Goal: Task Accomplishment & Management: Complete application form

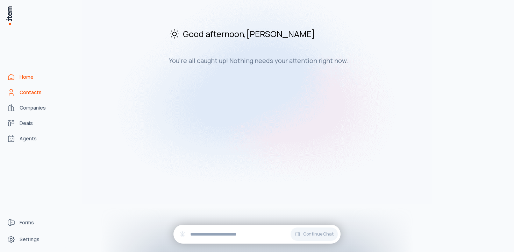
click at [40, 90] on span "Contacts" at bounding box center [31, 92] width 22 height 7
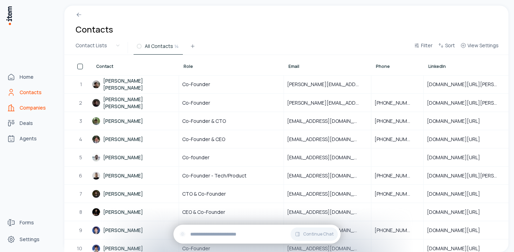
click at [13, 110] on icon "Companies" at bounding box center [11, 107] width 8 height 8
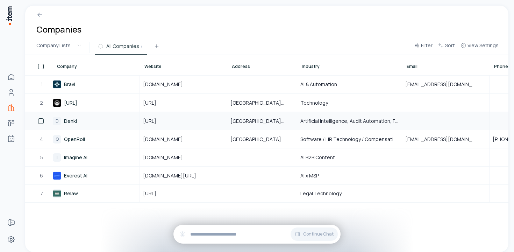
click at [71, 122] on link "D Denki" at bounding box center [96, 120] width 86 height 17
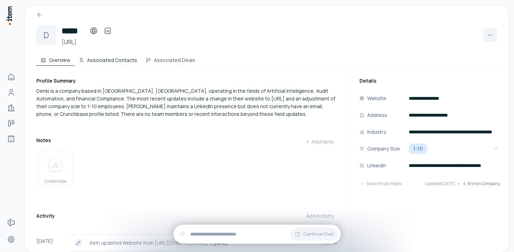
click at [93, 60] on button "Associated Contacts" at bounding box center [107, 59] width 67 height 14
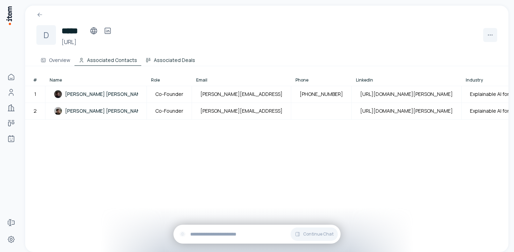
click at [146, 62] on icon at bounding box center [148, 60] width 6 height 6
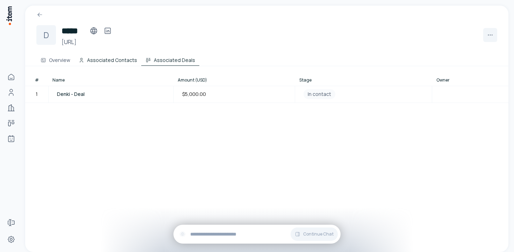
click at [114, 60] on button "Associated Contacts" at bounding box center [107, 59] width 67 height 14
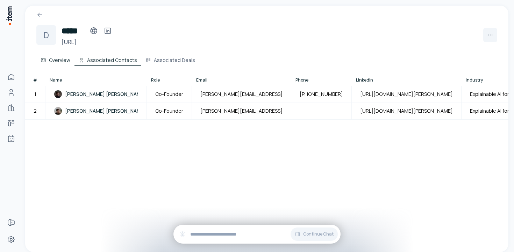
click at [72, 60] on button "Overview" at bounding box center [55, 59] width 38 height 14
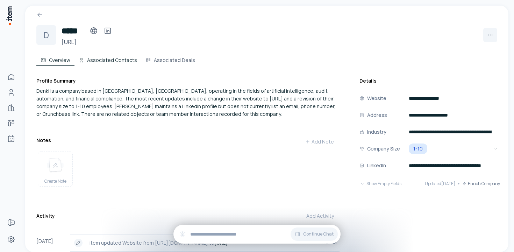
click at [97, 60] on button "Associated Contacts" at bounding box center [107, 59] width 67 height 14
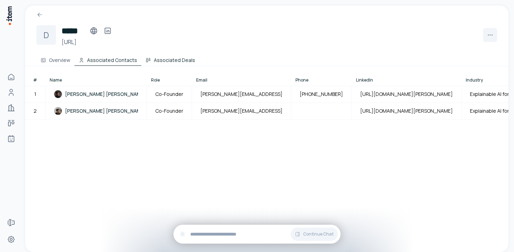
click at [154, 57] on button "Associated Deals" at bounding box center [170, 59] width 58 height 14
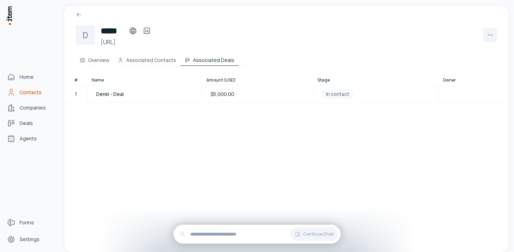
click at [19, 97] on link "Contacts" at bounding box center [30, 92] width 53 height 14
click at [20, 109] on span "Companies" at bounding box center [33, 107] width 26 height 7
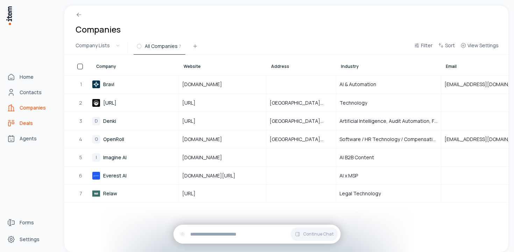
click at [14, 124] on icon "deals" at bounding box center [11, 123] width 8 height 8
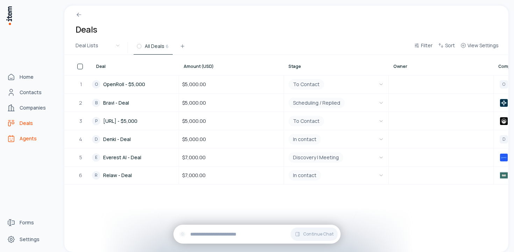
click at [15, 144] on link "Agents" at bounding box center [30, 138] width 53 height 14
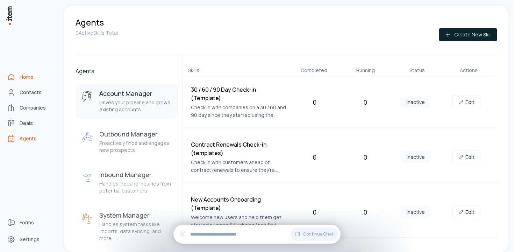
click at [12, 77] on icon "Home" at bounding box center [11, 77] width 8 height 8
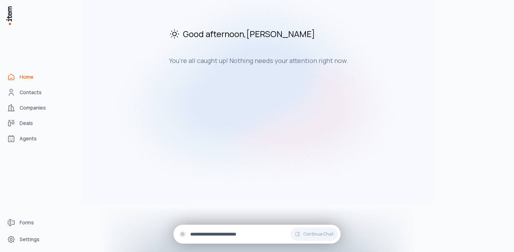
click at [242, 234] on input "text" at bounding box center [262, 234] width 145 height 8
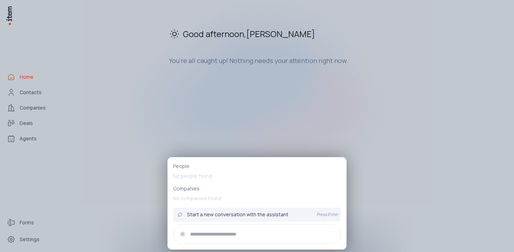
click at [378, 163] on div at bounding box center [257, 126] width 514 height 252
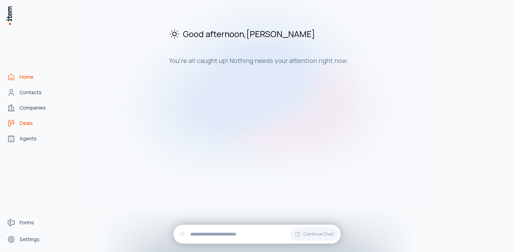
click at [33, 126] on link "Deals" at bounding box center [30, 123] width 53 height 14
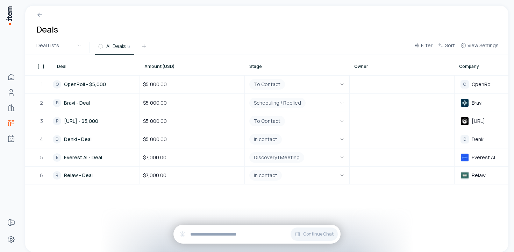
click at [24, 222] on div "Deals Deal Lists All Deals 6 Filter Sort View Settings Deal Amount (USD) Stage …" at bounding box center [268, 126] width 492 height 252
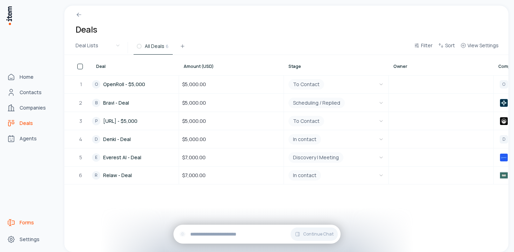
click at [9, 219] on icon "Forms" at bounding box center [9, 222] width 1 height 6
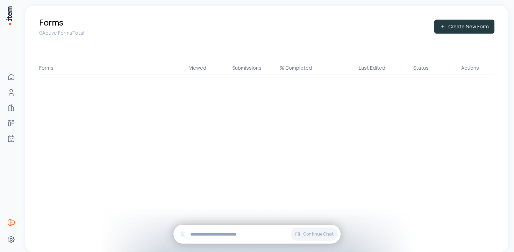
click at [475, 31] on button "Create New Form" at bounding box center [464, 27] width 60 height 14
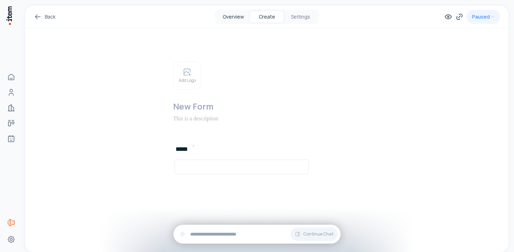
click at [240, 18] on button "Overview" at bounding box center [233, 16] width 34 height 11
click at [275, 18] on button "Create" at bounding box center [267, 16] width 34 height 11
click at [303, 18] on button "Settings" at bounding box center [301, 16] width 34 height 11
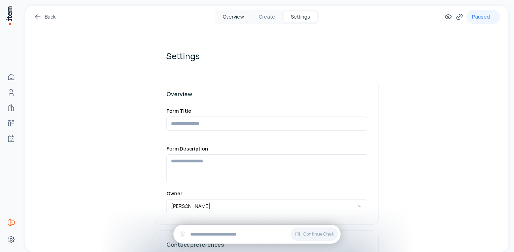
click at [229, 17] on button "Overview" at bounding box center [233, 16] width 34 height 11
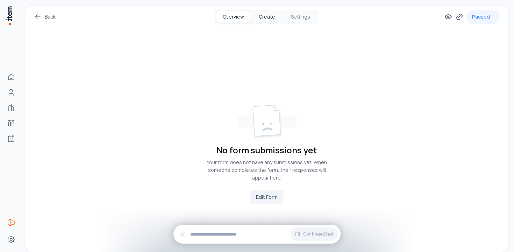
click at [265, 18] on button "Create" at bounding box center [267, 16] width 34 height 11
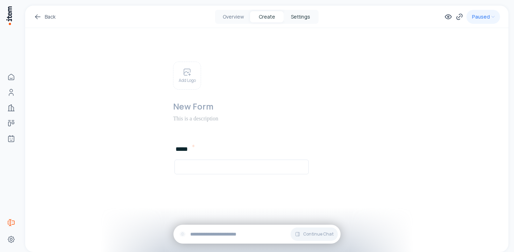
click at [304, 14] on button "Settings" at bounding box center [301, 16] width 34 height 11
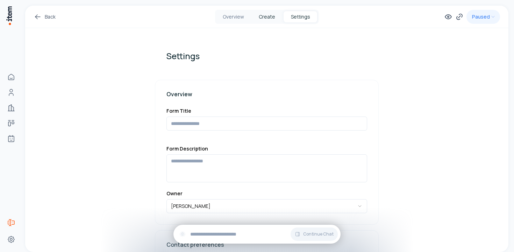
click at [262, 14] on button "Create" at bounding box center [267, 16] width 34 height 11
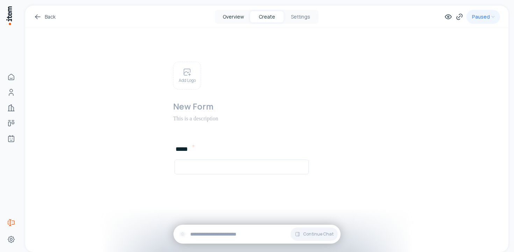
click at [229, 16] on button "Overview" at bounding box center [233, 16] width 34 height 11
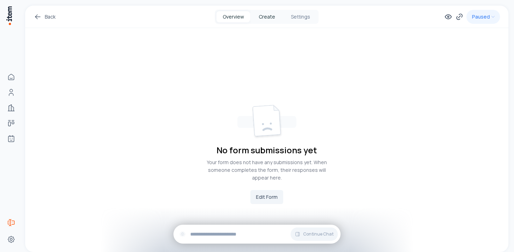
click at [277, 16] on button "Create" at bounding box center [267, 16] width 34 height 11
click at [307, 16] on button "Settings" at bounding box center [301, 16] width 34 height 11
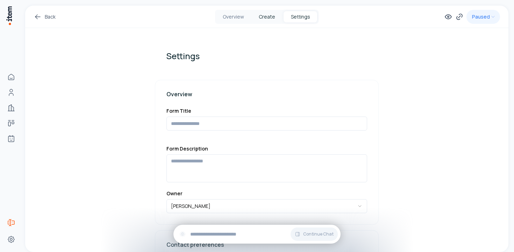
click at [265, 16] on button "Create" at bounding box center [267, 16] width 34 height 11
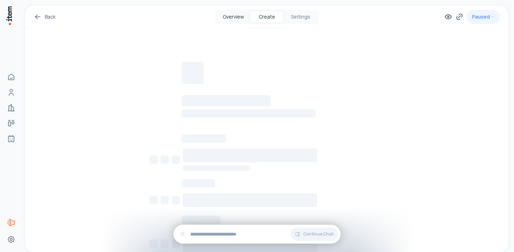
click at [224, 16] on button "Overview" at bounding box center [233, 16] width 34 height 11
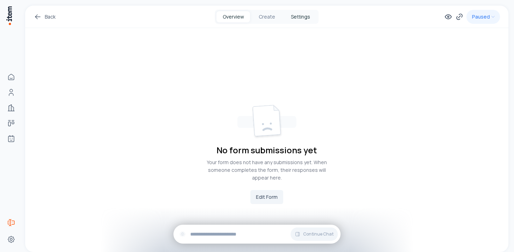
click at [300, 20] on button "Settings" at bounding box center [301, 16] width 34 height 11
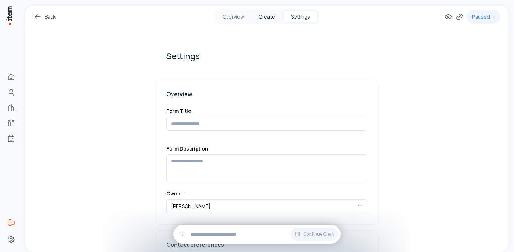
click at [256, 19] on button "Create" at bounding box center [267, 16] width 34 height 11
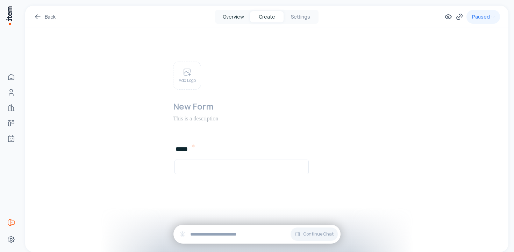
click at [244, 20] on button "Overview" at bounding box center [233, 16] width 34 height 11
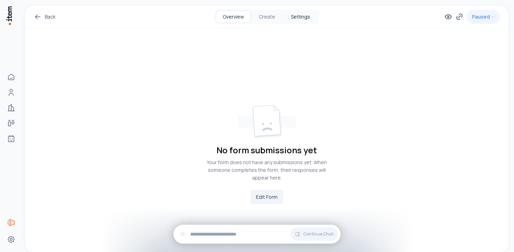
click at [303, 20] on button "Settings" at bounding box center [301, 16] width 34 height 11
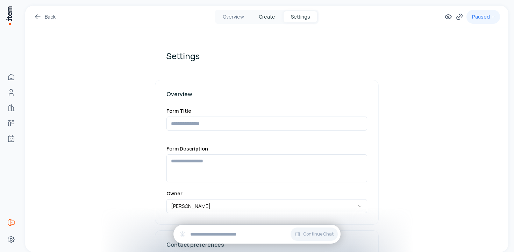
click at [262, 16] on button "Create" at bounding box center [267, 16] width 34 height 11
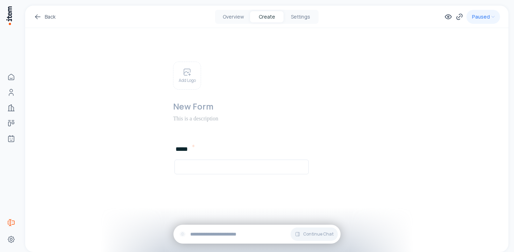
click at [294, 22] on div "Overview Create Settings" at bounding box center [266, 17] width 103 height 14
click at [294, 14] on button "Settings" at bounding box center [301, 16] width 34 height 11
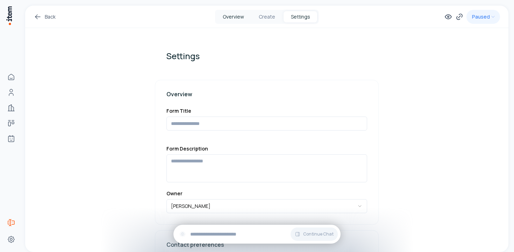
click at [226, 12] on button "Overview" at bounding box center [233, 16] width 34 height 11
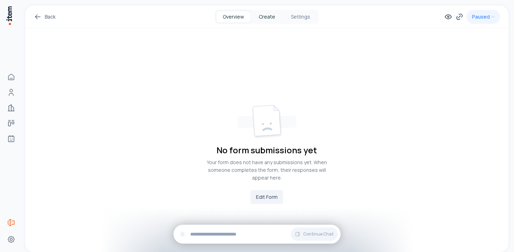
click at [258, 15] on button "Create" at bounding box center [267, 16] width 34 height 11
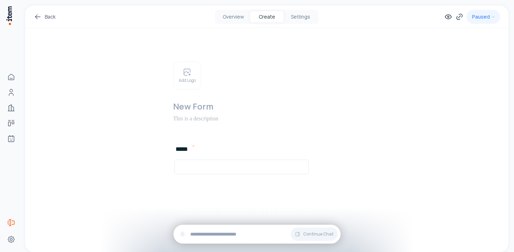
click at [316, 23] on div "Overview Create Settings" at bounding box center [266, 17] width 103 height 14
click at [309, 18] on button "Settings" at bounding box center [301, 16] width 34 height 11
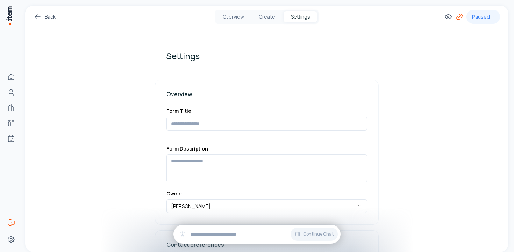
click at [459, 19] on icon at bounding box center [458, 17] width 3 height 3
click at [267, 10] on div "Overview Create Settings" at bounding box center [266, 17] width 103 height 14
click at [267, 15] on button "Create" at bounding box center [267, 16] width 34 height 11
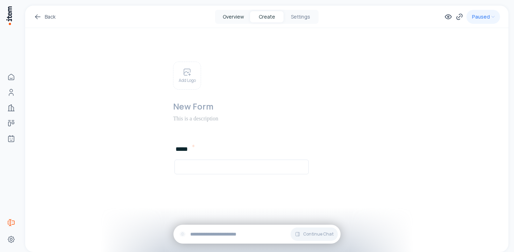
click at [229, 15] on button "Overview" at bounding box center [233, 16] width 34 height 11
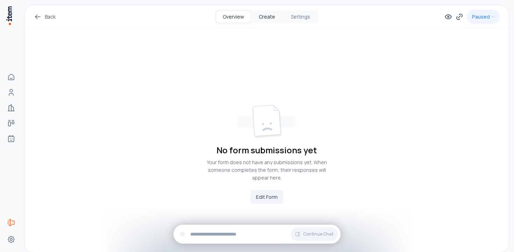
click at [264, 20] on button "Create" at bounding box center [267, 16] width 34 height 11
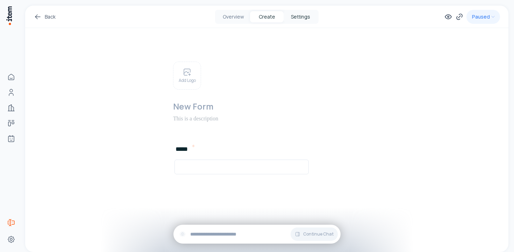
click at [307, 21] on button "Settings" at bounding box center [301, 16] width 34 height 11
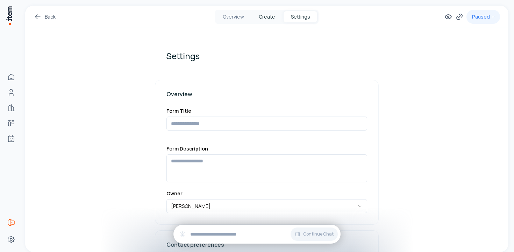
click at [261, 14] on button "Create" at bounding box center [267, 16] width 34 height 11
click at [243, 19] on button "Overview" at bounding box center [233, 16] width 34 height 11
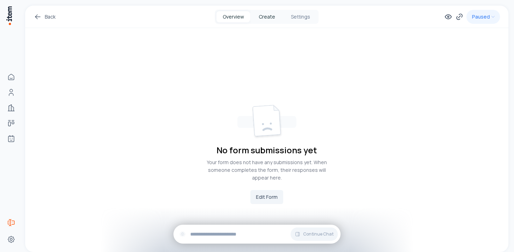
click at [265, 19] on button "Create" at bounding box center [267, 16] width 34 height 11
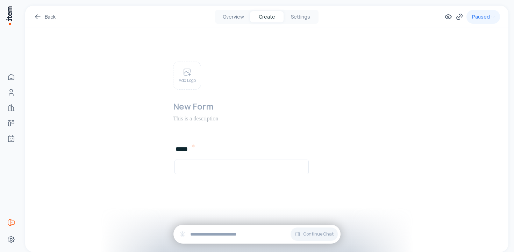
click at [32, 23] on div "Back Overview Create Settings Paused" at bounding box center [266, 17] width 483 height 22
click at [34, 18] on icon at bounding box center [38, 17] width 8 height 8
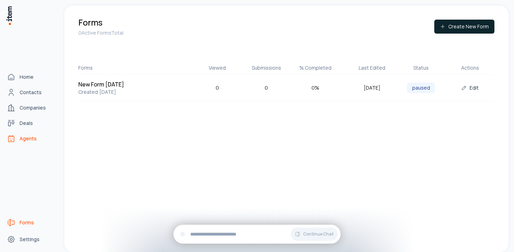
click at [17, 136] on link "Agents" at bounding box center [30, 138] width 53 height 14
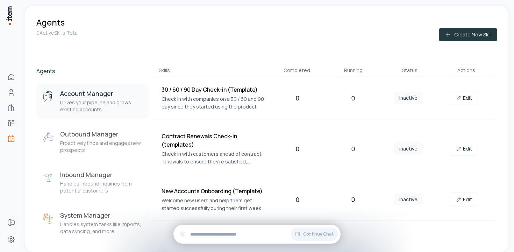
click at [457, 34] on button "Create New Skill" at bounding box center [468, 34] width 58 height 13
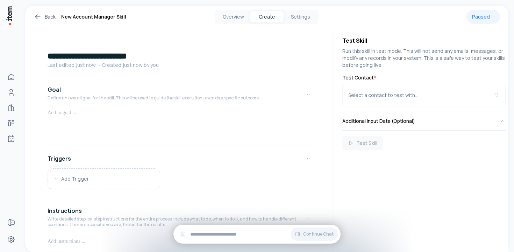
click at [37, 14] on icon at bounding box center [38, 17] width 8 height 8
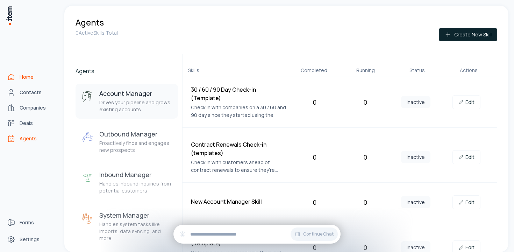
click at [12, 78] on icon "Home" at bounding box center [11, 77] width 8 height 8
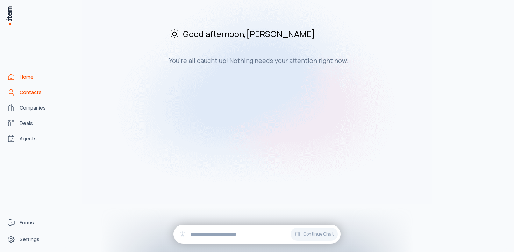
click at [21, 87] on link "Contacts" at bounding box center [30, 92] width 53 height 14
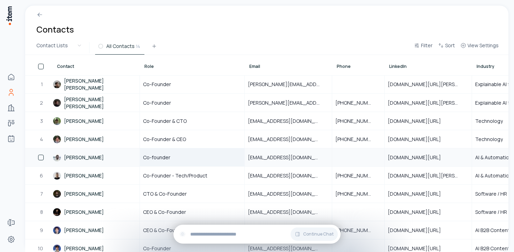
scroll to position [78, 0]
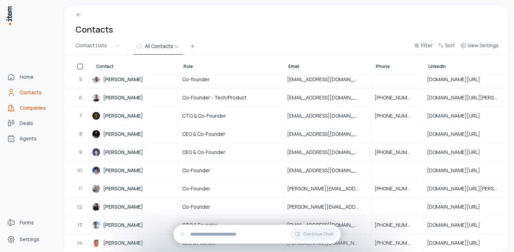
click at [20, 102] on link "Companies" at bounding box center [30, 108] width 53 height 14
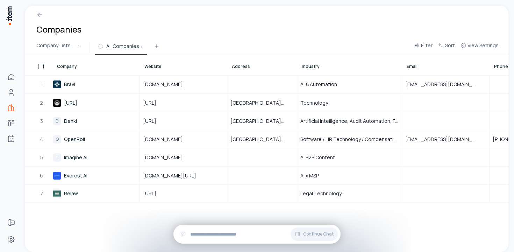
click at [38, 69] on div at bounding box center [41, 67] width 6 height 6
click at [79, 49] on html "Home Contacts Companies Deals Agents Forms Settings Companies Company Lists All…" at bounding box center [257, 126] width 514 height 252
click at [37, 17] on icon at bounding box center [39, 14] width 7 height 7
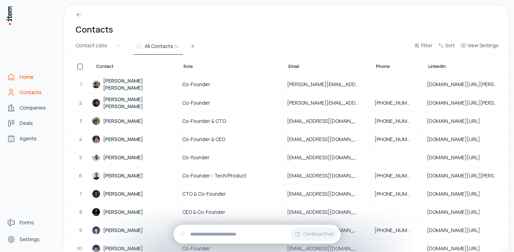
click at [26, 78] on span "Home" at bounding box center [27, 76] width 14 height 7
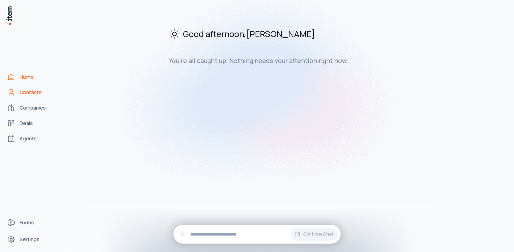
click at [26, 93] on span "Contacts" at bounding box center [31, 92] width 22 height 7
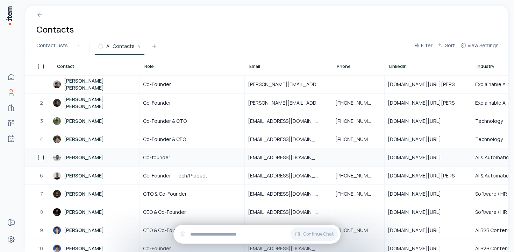
scroll to position [78, 0]
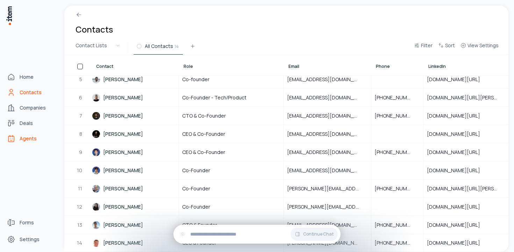
click at [15, 144] on link "Agents" at bounding box center [30, 138] width 53 height 14
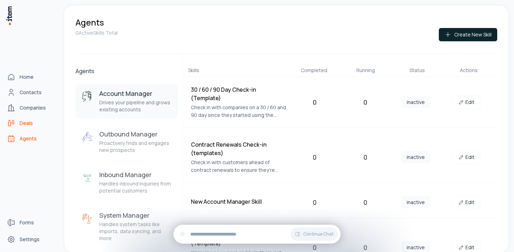
click at [24, 118] on link "Deals" at bounding box center [30, 123] width 53 height 14
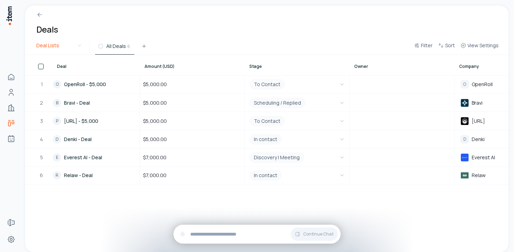
click at [80, 41] on html "Home Contacts Companies Deals Agents Forms Settings Deals Deal Lists All Deals …" at bounding box center [257, 126] width 514 height 252
click at [112, 45] on html "Home Contacts Companies Deals Agents Forms Settings Deals Deal Lists All Deals …" at bounding box center [257, 126] width 514 height 252
click at [146, 44] on icon at bounding box center [144, 46] width 6 height 6
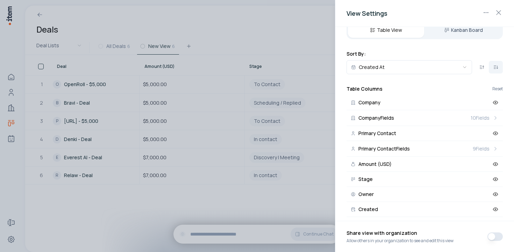
scroll to position [79, 0]
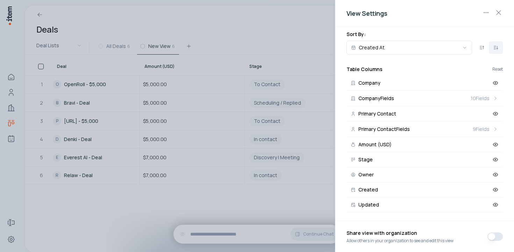
click at [264, 29] on div at bounding box center [257, 126] width 514 height 252
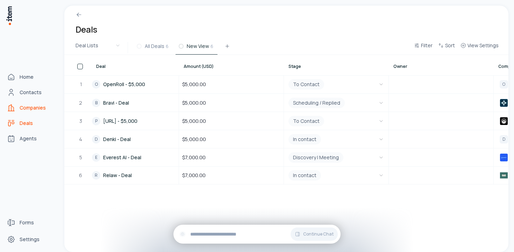
click at [12, 102] on link "Companies" at bounding box center [30, 108] width 53 height 14
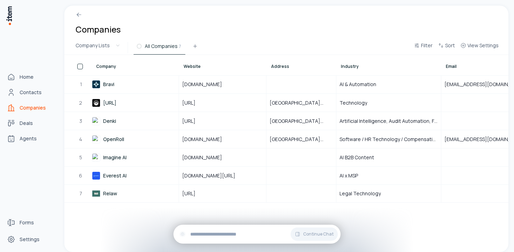
click at [24, 69] on div "Home Contacts Companies Deals Agents" at bounding box center [31, 107] width 62 height 215
click at [24, 79] on span "Home" at bounding box center [27, 76] width 14 height 7
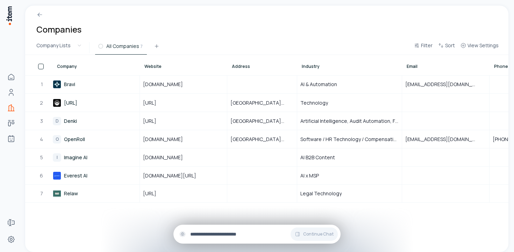
click at [248, 231] on input "text" at bounding box center [262, 234] width 145 height 8
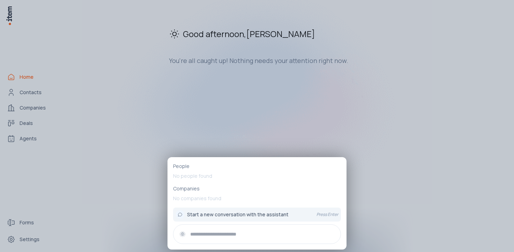
drag, startPoint x: 248, startPoint y: 178, endPoint x: 248, endPoint y: 123, distance: 54.9
click at [248, 174] on p "No people found" at bounding box center [257, 176] width 168 height 13
click at [246, 65] on div at bounding box center [257, 126] width 514 height 252
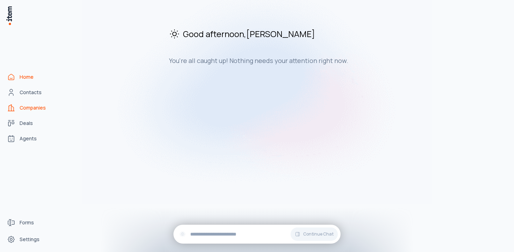
click at [11, 106] on icon "Companies" at bounding box center [11, 107] width 8 height 8
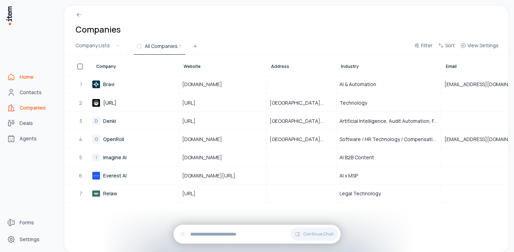
click at [23, 77] on span "Home" at bounding box center [27, 76] width 14 height 7
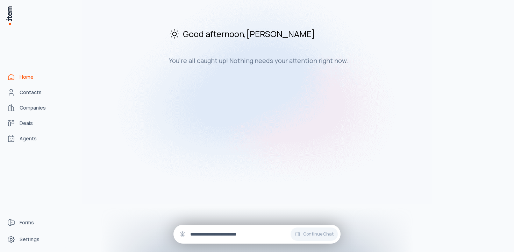
click at [205, 233] on input "text" at bounding box center [262, 234] width 145 height 8
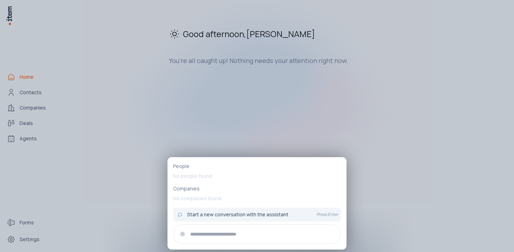
paste input "**********"
type input "**********"
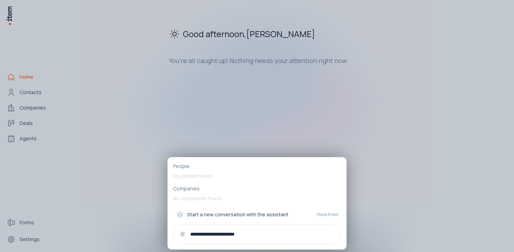
type input "**********"
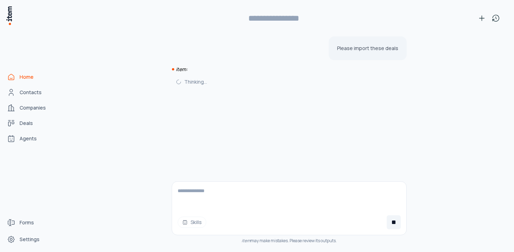
click at [393, 222] on icon at bounding box center [393, 221] width 3 height 3
click at [338, 206] on textarea at bounding box center [289, 195] width 234 height 28
paste textarea "**********"
type textarea "**********"
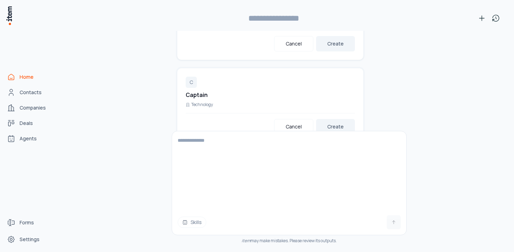
scroll to position [1716, 0]
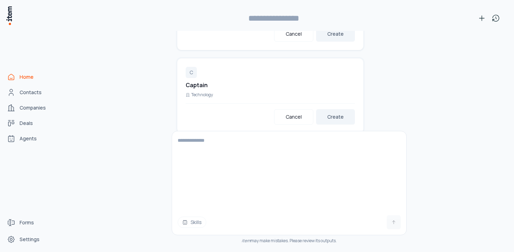
type input "**********"
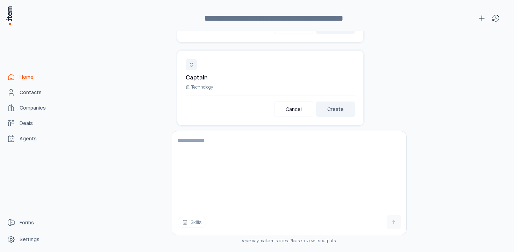
click at [30, 112] on link "Companies" at bounding box center [30, 108] width 53 height 14
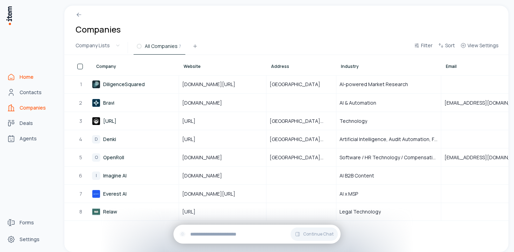
click at [12, 83] on link "Home" at bounding box center [30, 77] width 53 height 14
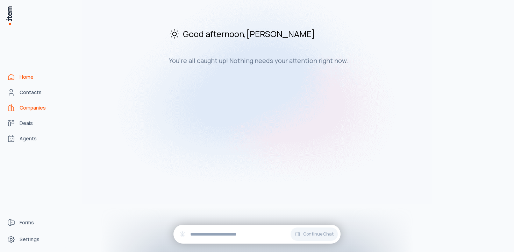
click at [10, 111] on icon "Companies" at bounding box center [11, 107] width 8 height 8
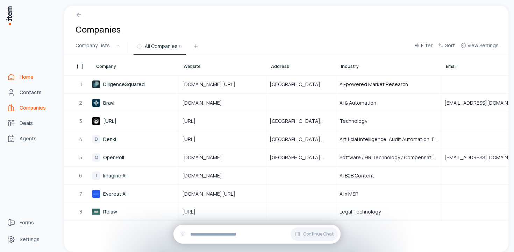
click at [7, 81] on link "Home" at bounding box center [30, 77] width 53 height 14
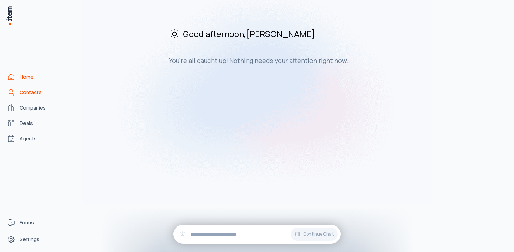
click at [20, 87] on link "Contacts" at bounding box center [30, 92] width 53 height 14
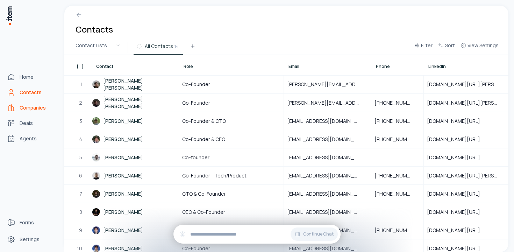
click at [20, 103] on link "Companies" at bounding box center [30, 108] width 53 height 14
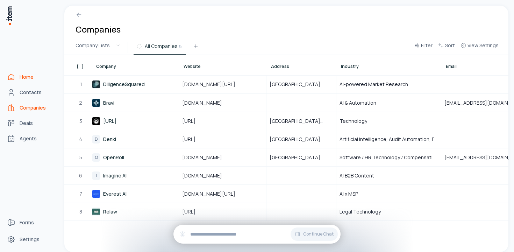
click at [15, 78] on icon "Home" at bounding box center [11, 77] width 8 height 8
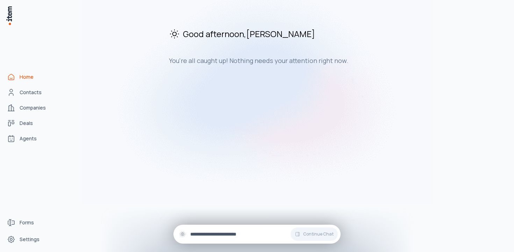
click at [212, 233] on input "text" at bounding box center [262, 234] width 145 height 8
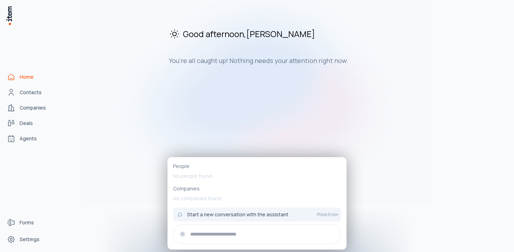
type input "*"
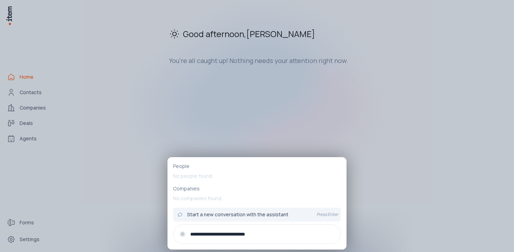
type input "**********"
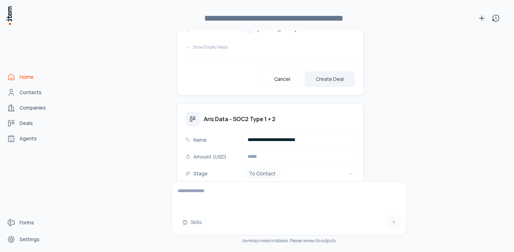
scroll to position [1954, 0]
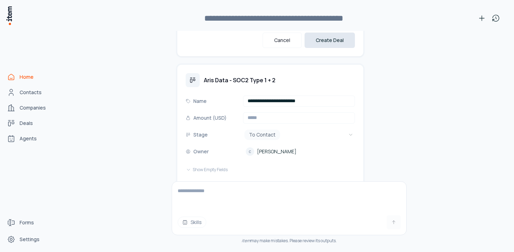
click at [334, 39] on button "Create Deal" at bounding box center [330, 40] width 50 height 15
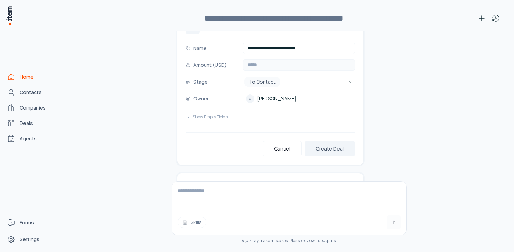
scroll to position [2017, 0]
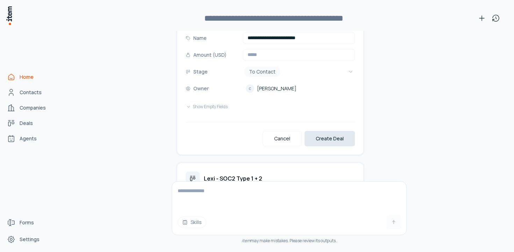
click at [328, 131] on button "Create Deal" at bounding box center [330, 138] width 50 height 15
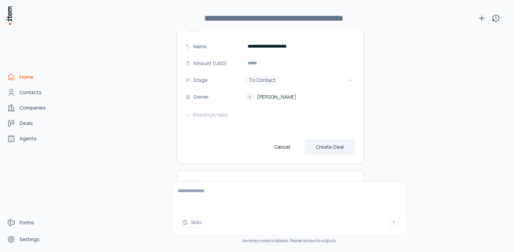
scroll to position [2170, 0]
click at [329, 140] on button "Create Deal" at bounding box center [330, 145] width 50 height 15
click at [329, 141] on button "Create Deal" at bounding box center [330, 148] width 50 height 15
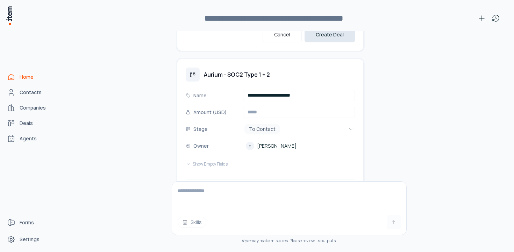
scroll to position [2517, 0]
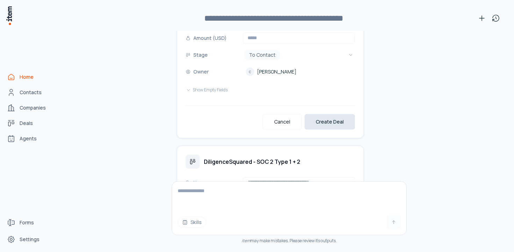
click at [329, 114] on button "Create Deal" at bounding box center [330, 121] width 50 height 15
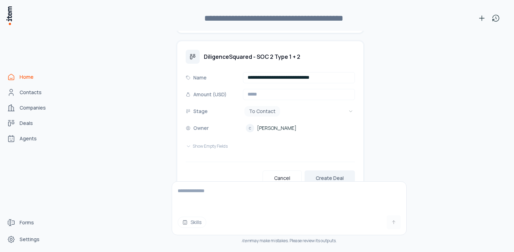
scroll to position [2622, 0]
click at [327, 171] on button "Create Deal" at bounding box center [330, 177] width 50 height 15
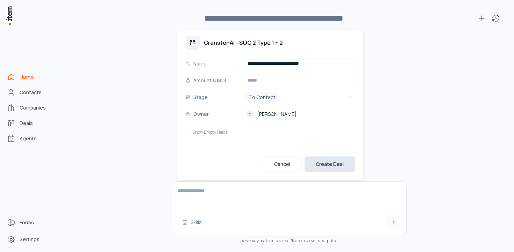
click at [330, 156] on button "Create Deal" at bounding box center [330, 163] width 50 height 15
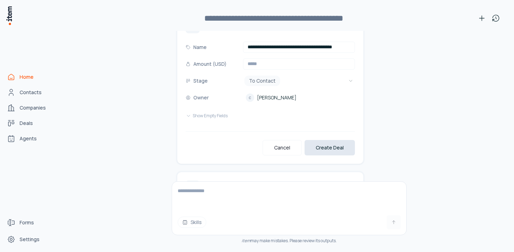
click at [332, 140] on button "Create Deal" at bounding box center [330, 147] width 50 height 15
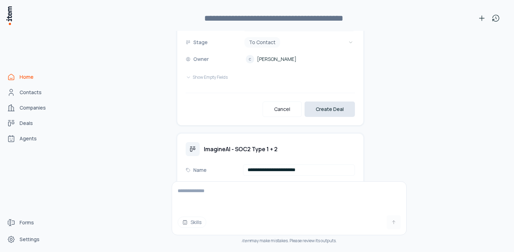
click at [331, 104] on button "Create Deal" at bounding box center [330, 108] width 50 height 15
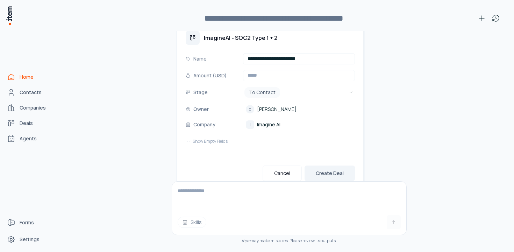
scroll to position [3299, 0]
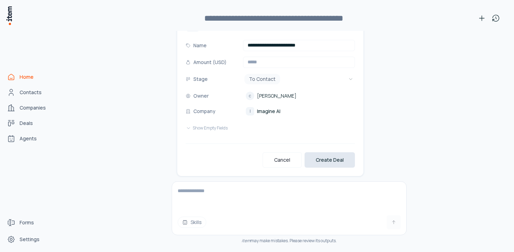
click at [317, 152] on button "Create Deal" at bounding box center [330, 159] width 50 height 15
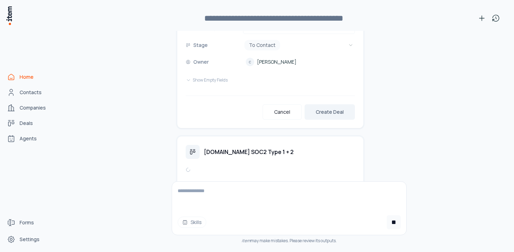
scroll to position [3508, 0]
click at [327, 105] on button "Create Deal" at bounding box center [330, 110] width 50 height 15
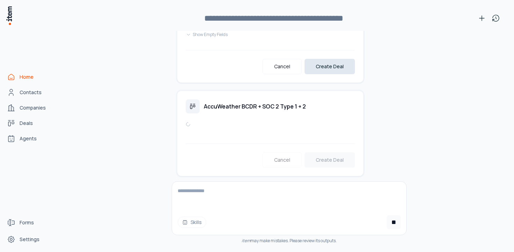
click at [332, 63] on button "Create Deal" at bounding box center [330, 66] width 50 height 15
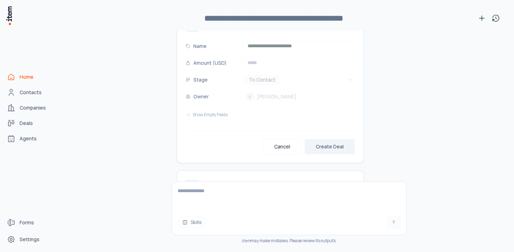
scroll to position [3533, 0]
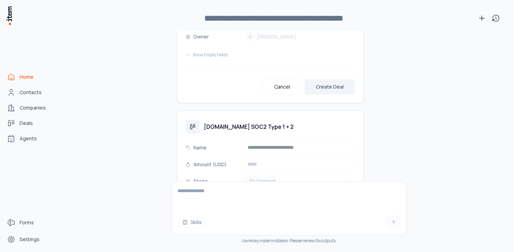
click at [333, 79] on button "Create Deal" at bounding box center [330, 86] width 50 height 15
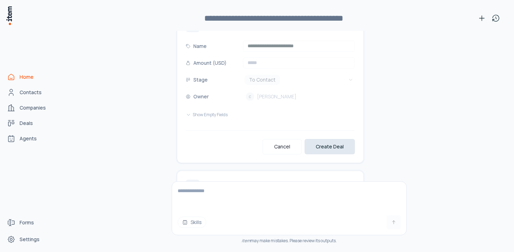
click at [329, 139] on button "Create Deal" at bounding box center [330, 146] width 50 height 15
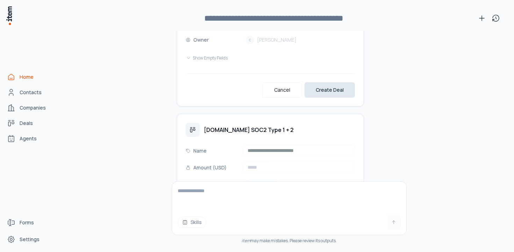
click at [333, 82] on button "Create Deal" at bounding box center [330, 89] width 50 height 15
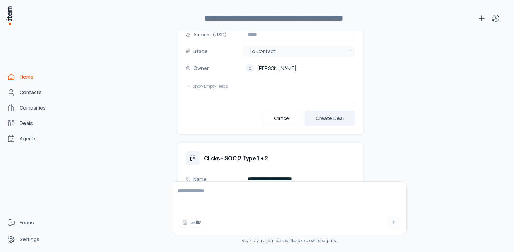
scroll to position [3830, 0]
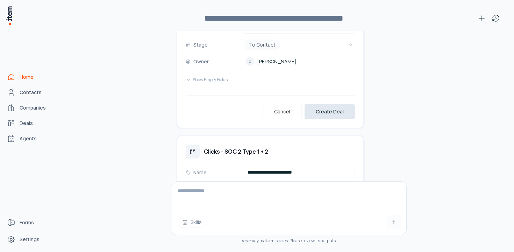
click at [329, 104] on button "Create Deal" at bounding box center [330, 111] width 50 height 15
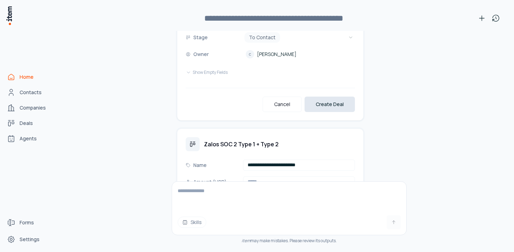
click at [329, 98] on button "Create Deal" at bounding box center [330, 103] width 50 height 15
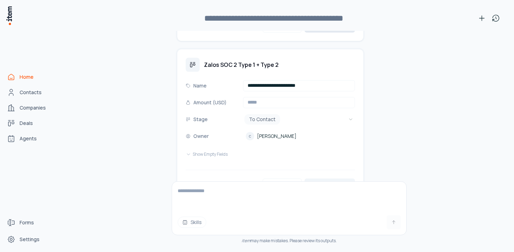
scroll to position [4092, 0]
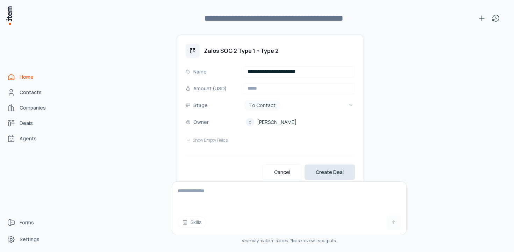
click at [338, 164] on button "Create Deal" at bounding box center [330, 171] width 50 height 15
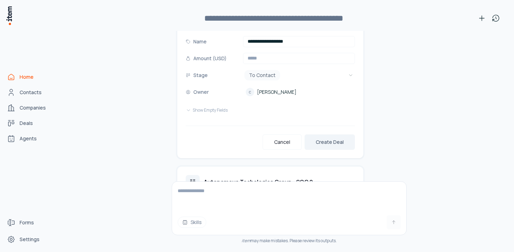
scroll to position [4299, 0]
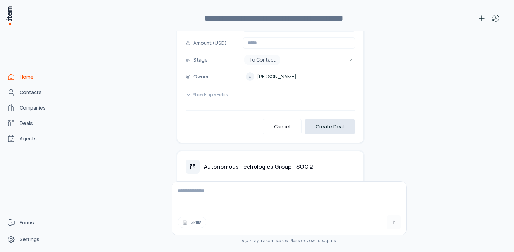
click at [329, 120] on button "Create Deal" at bounding box center [330, 126] width 50 height 15
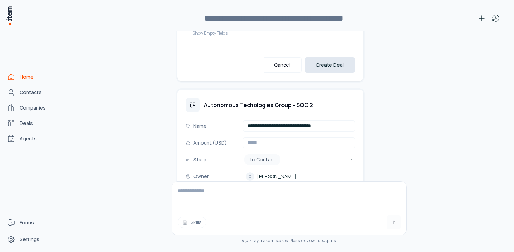
scroll to position [4361, 0]
click at [326, 57] on button "Create Deal" at bounding box center [330, 64] width 50 height 15
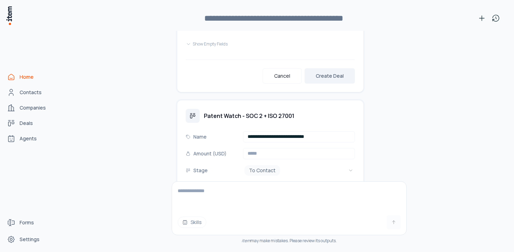
scroll to position [4518, 0]
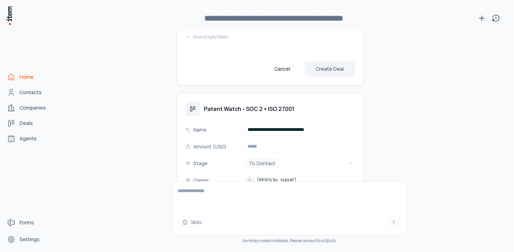
click at [329, 71] on div "**********" at bounding box center [270, 8] width 186 height 153
click at [329, 64] on button "Create Deal" at bounding box center [330, 68] width 50 height 15
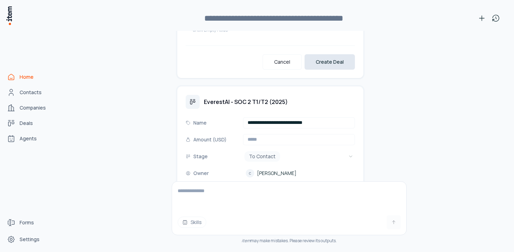
click at [330, 57] on button "Create Deal" at bounding box center [330, 61] width 50 height 15
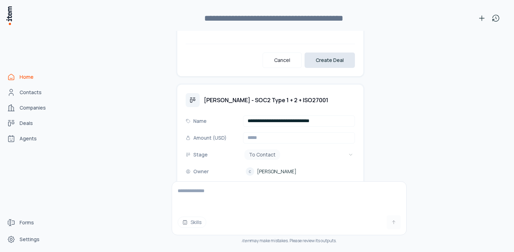
click at [328, 60] on button "Create Deal" at bounding box center [330, 59] width 50 height 15
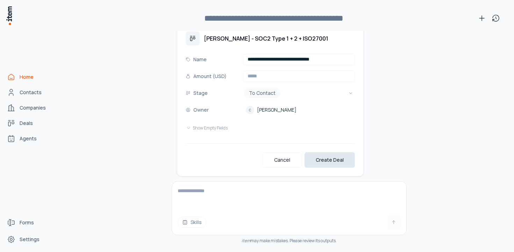
click at [345, 152] on button "Create Deal" at bounding box center [330, 159] width 50 height 15
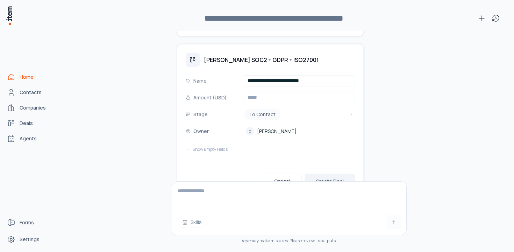
scroll to position [5758, 0]
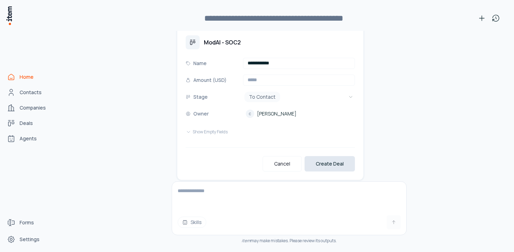
click at [339, 156] on button "Create Deal" at bounding box center [330, 163] width 50 height 15
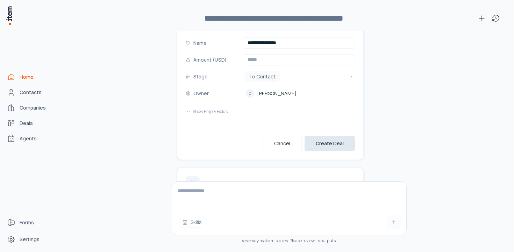
click at [338, 136] on button "Create Deal" at bounding box center [330, 143] width 50 height 15
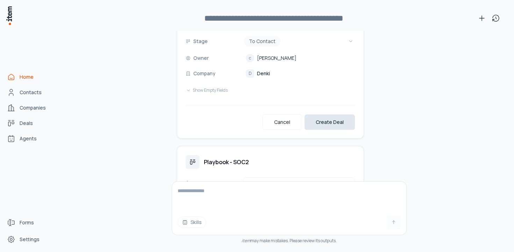
click at [334, 114] on button "Create Deal" at bounding box center [330, 121] width 50 height 15
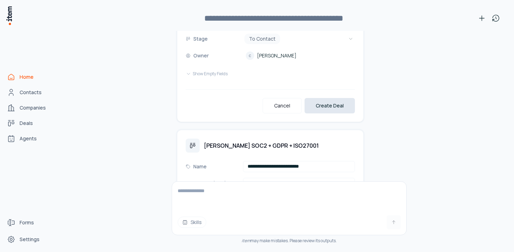
click at [334, 98] on button "Create Deal" at bounding box center [330, 105] width 50 height 15
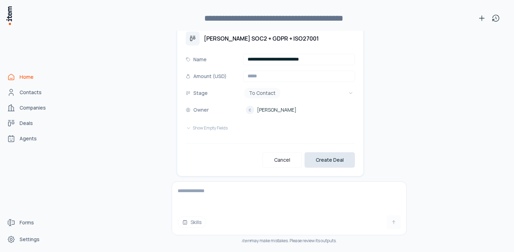
click at [333, 152] on button "Create Deal" at bounding box center [330, 159] width 50 height 15
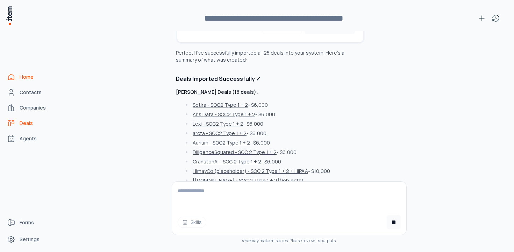
scroll to position [5901, 0]
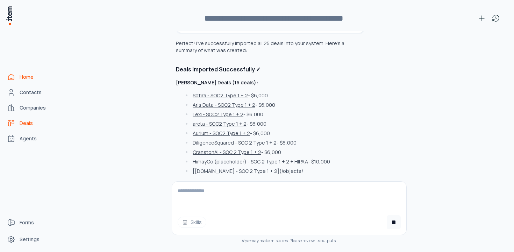
click at [37, 124] on link "Deals" at bounding box center [30, 123] width 53 height 14
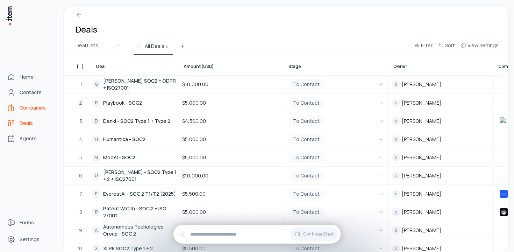
click at [39, 106] on span "Companies" at bounding box center [33, 107] width 26 height 7
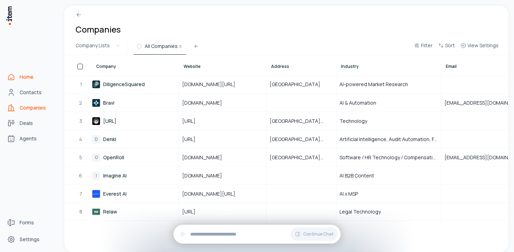
click at [31, 77] on span "Home" at bounding box center [27, 76] width 14 height 7
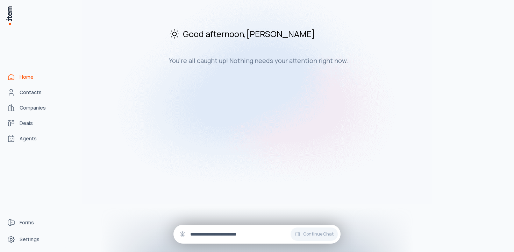
click at [243, 231] on input "text" at bounding box center [262, 234] width 145 height 8
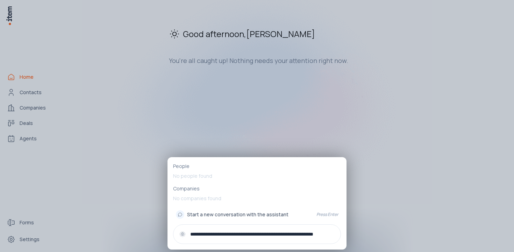
type input "**********"
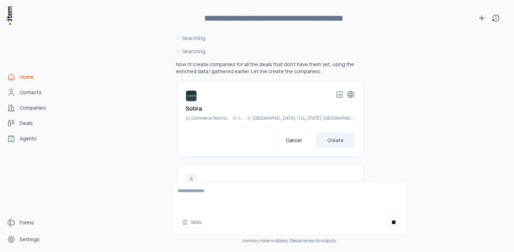
scroll to position [6585, 0]
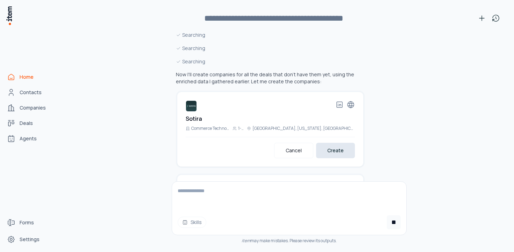
click at [343, 144] on button "Create" at bounding box center [335, 150] width 39 height 15
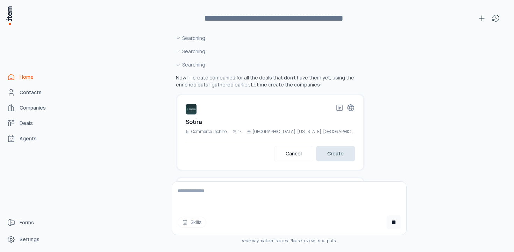
scroll to position [6621, 0]
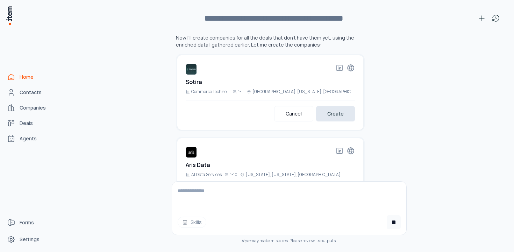
click at [331, 115] on button "Create" at bounding box center [335, 113] width 39 height 15
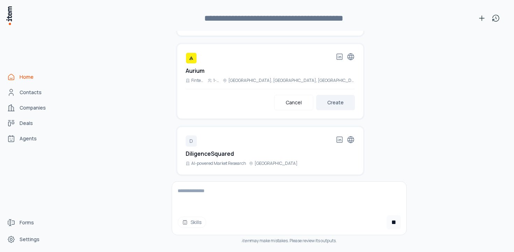
scroll to position [6970, 0]
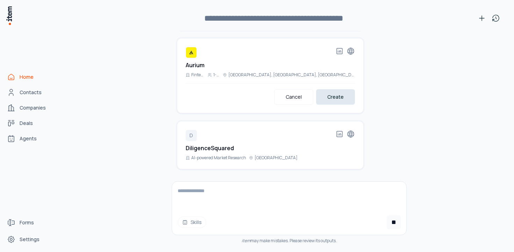
click at [331, 94] on button "Create" at bounding box center [335, 96] width 39 height 15
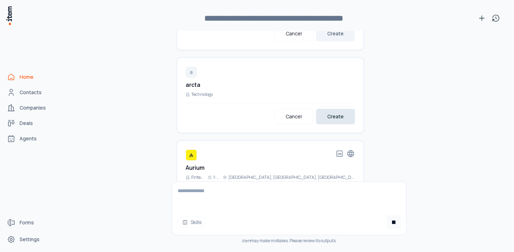
click at [333, 118] on button "Create" at bounding box center [335, 116] width 39 height 15
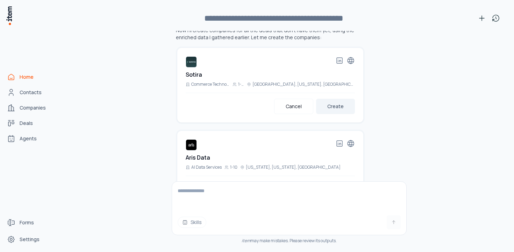
scroll to position [6636, 0]
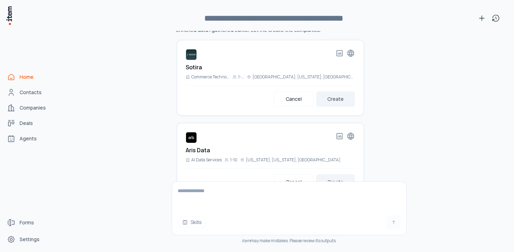
click at [341, 88] on div "Cancel Create" at bounding box center [270, 95] width 169 height 21
click at [340, 94] on button "Create" at bounding box center [335, 98] width 39 height 15
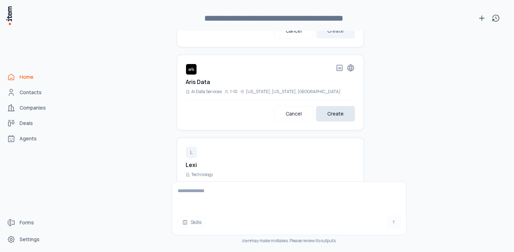
click at [337, 114] on button "Create" at bounding box center [335, 113] width 39 height 15
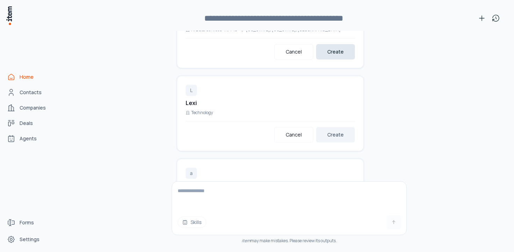
scroll to position [6793, 0]
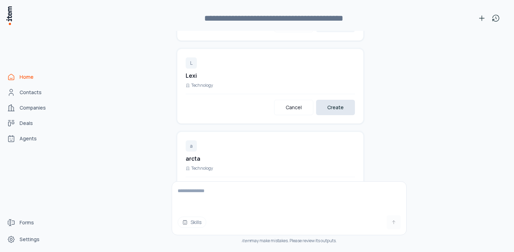
click at [335, 110] on button "Create" at bounding box center [335, 107] width 39 height 15
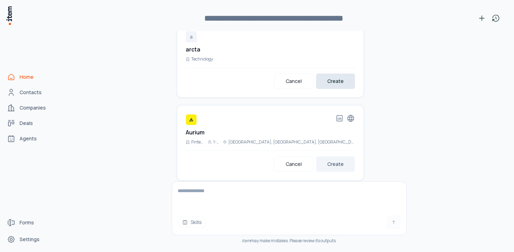
click at [334, 87] on button "Create" at bounding box center [335, 80] width 39 height 15
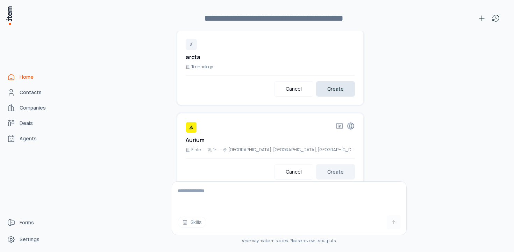
click at [336, 92] on button "Create" at bounding box center [335, 88] width 39 height 15
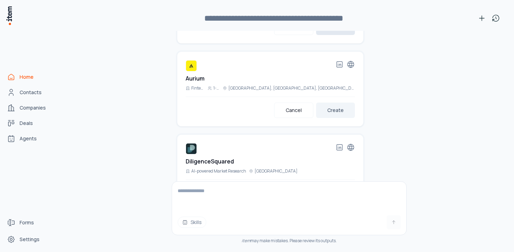
scroll to position [6934, 0]
click at [337, 110] on button "Create" at bounding box center [335, 109] width 39 height 15
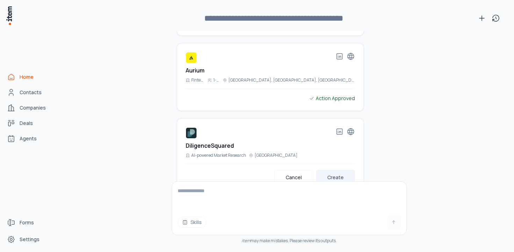
scroll to position [6975, 0]
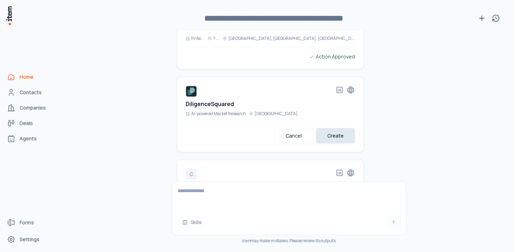
click at [337, 128] on button "Create" at bounding box center [335, 135] width 39 height 15
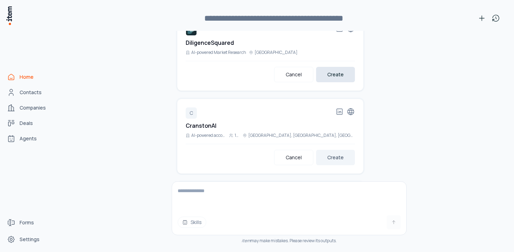
scroll to position [7037, 0]
click at [339, 155] on button "Create" at bounding box center [335, 156] width 39 height 15
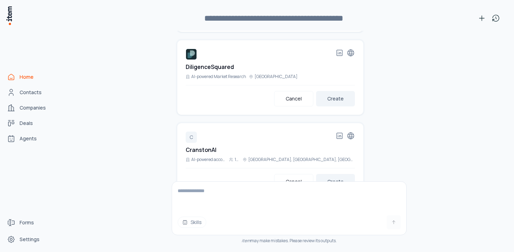
scroll to position [7012, 0]
click at [330, 97] on button "Create" at bounding box center [335, 98] width 39 height 15
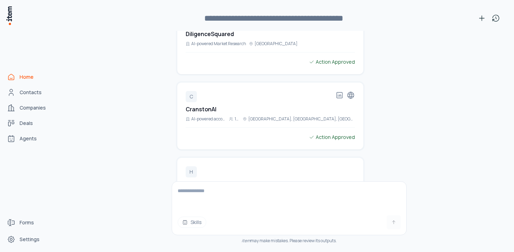
scroll to position [7123, 0]
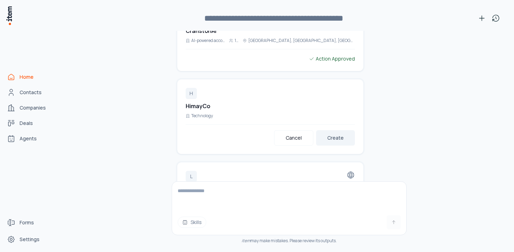
click at [336, 135] on button "Create" at bounding box center [335, 137] width 39 height 15
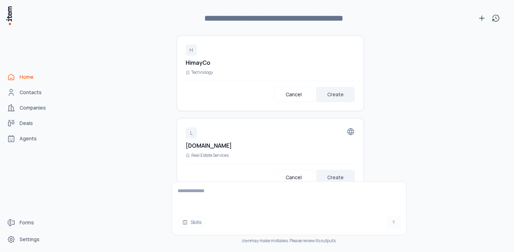
scroll to position [7169, 0]
click at [326, 94] on button "Create" at bounding box center [335, 92] width 39 height 15
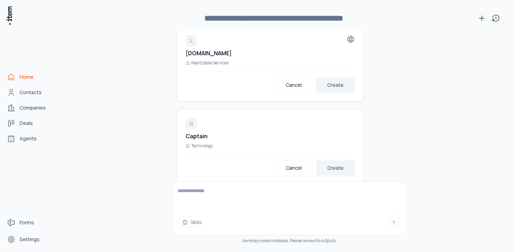
scroll to position [7263, 0]
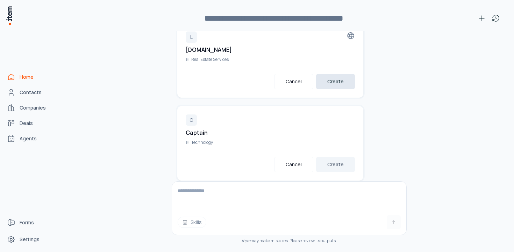
click at [332, 84] on button "Create" at bounding box center [335, 81] width 39 height 15
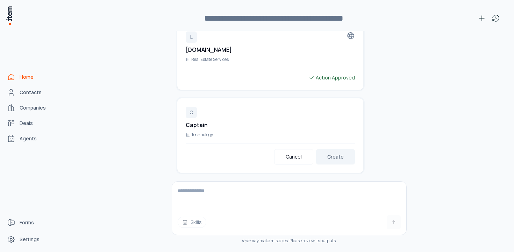
scroll to position [7259, 0]
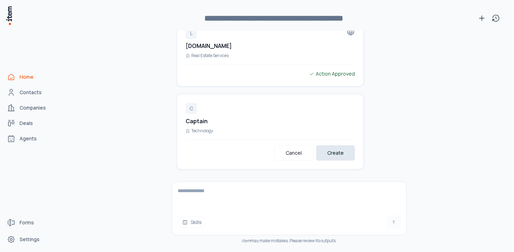
click at [333, 149] on button "Create" at bounding box center [335, 152] width 39 height 15
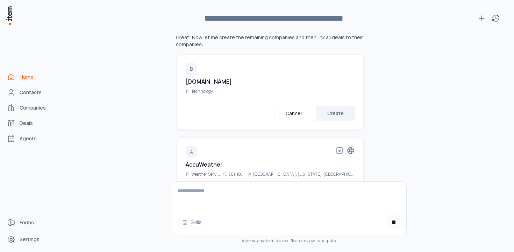
scroll to position [7406, 0]
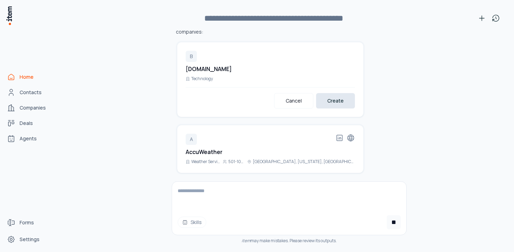
click at [332, 100] on button "Create" at bounding box center [335, 100] width 39 height 15
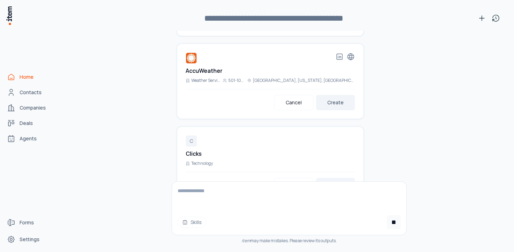
click at [331, 100] on button "Create" at bounding box center [335, 102] width 39 height 15
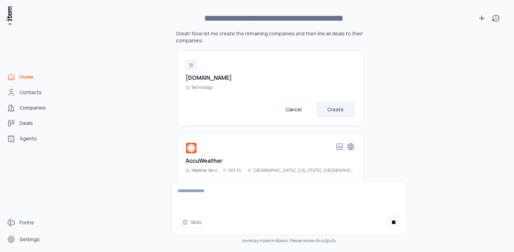
scroll to position [7428, 0]
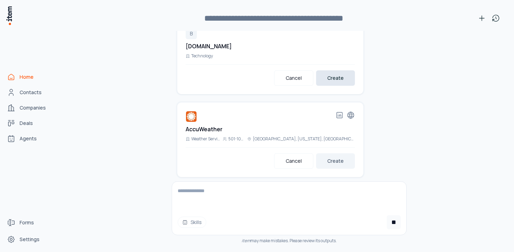
click at [331, 83] on button "Create" at bounding box center [335, 77] width 39 height 15
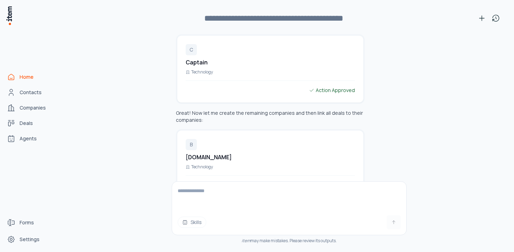
scroll to position [7391, 0]
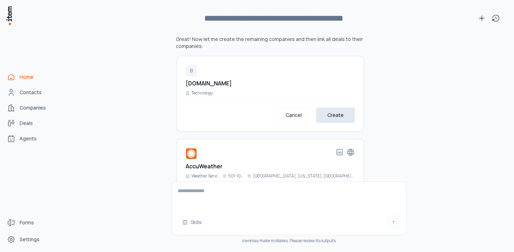
click at [346, 108] on button "Create" at bounding box center [335, 114] width 39 height 15
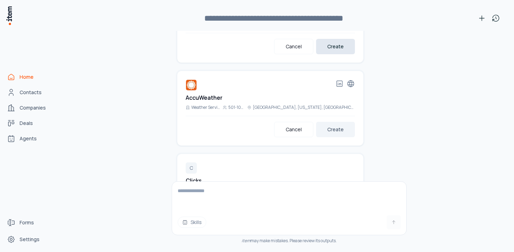
scroll to position [7461, 0]
click at [337, 122] on button "Create" at bounding box center [335, 128] width 39 height 15
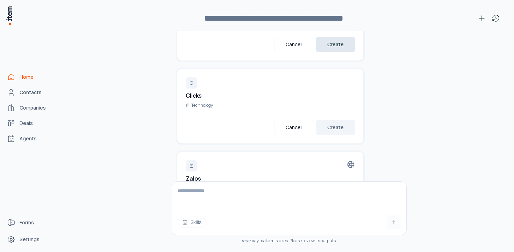
scroll to position [7545, 0]
click at [335, 127] on button "Create" at bounding box center [335, 126] width 39 height 15
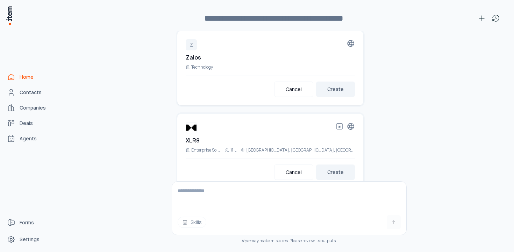
scroll to position [7643, 0]
click at [336, 91] on button "Create" at bounding box center [335, 88] width 39 height 15
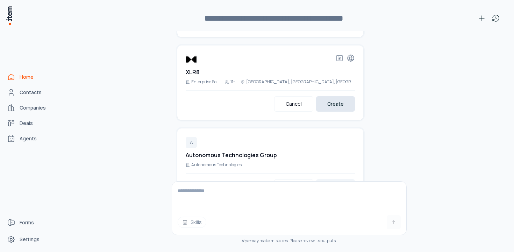
scroll to position [7714, 0]
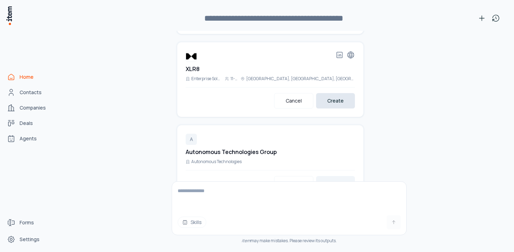
click at [334, 102] on button "Create" at bounding box center [335, 100] width 39 height 15
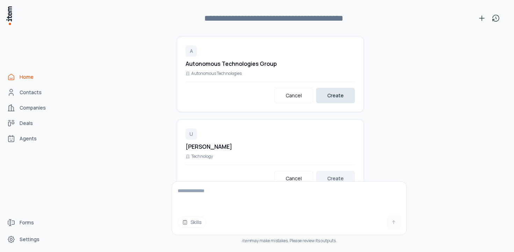
click at [334, 95] on button "Create" at bounding box center [335, 95] width 39 height 15
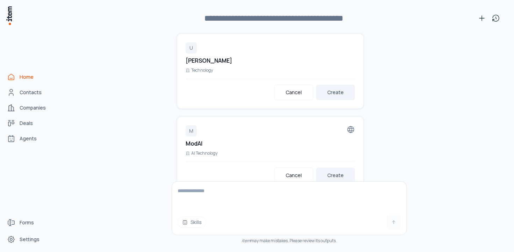
scroll to position [7886, 0]
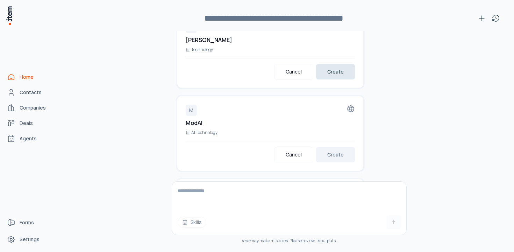
click at [337, 73] on button "Create" at bounding box center [335, 71] width 39 height 15
click at [330, 73] on button "Create" at bounding box center [335, 71] width 39 height 15
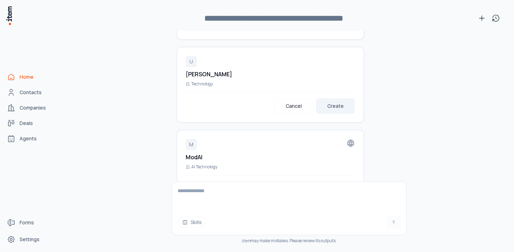
scroll to position [7852, 0]
click at [340, 103] on button "Create" at bounding box center [335, 104] width 39 height 15
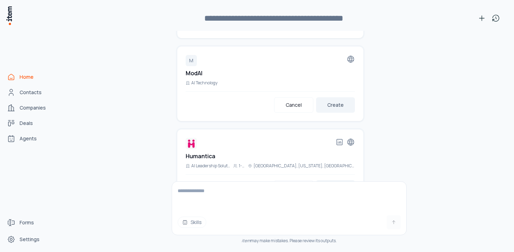
scroll to position [7933, 0]
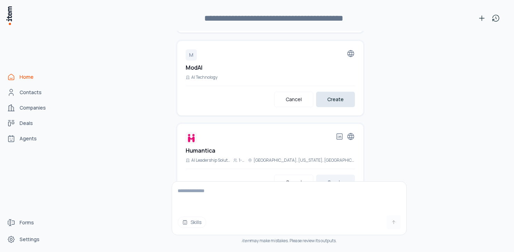
click at [340, 97] on button "Create" at bounding box center [335, 99] width 39 height 15
click at [328, 101] on button "Create" at bounding box center [335, 99] width 39 height 15
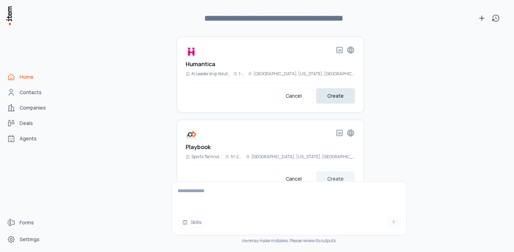
click at [331, 95] on button "Create" at bounding box center [335, 95] width 39 height 15
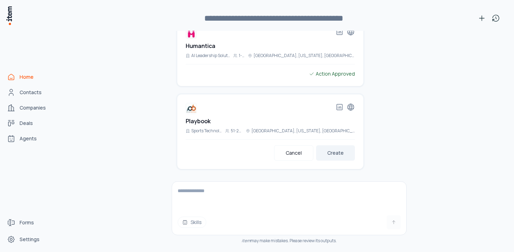
scroll to position [8030, 0]
click at [344, 148] on button "Create" at bounding box center [335, 152] width 39 height 15
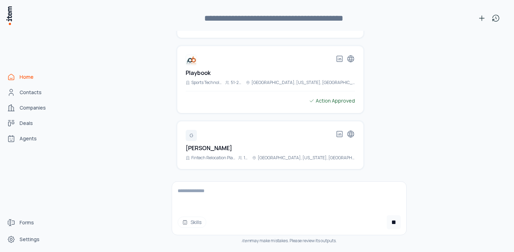
scroll to position [8105, 0]
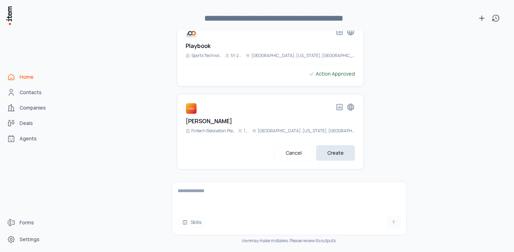
click at [343, 152] on button "Create" at bounding box center [335, 152] width 39 height 15
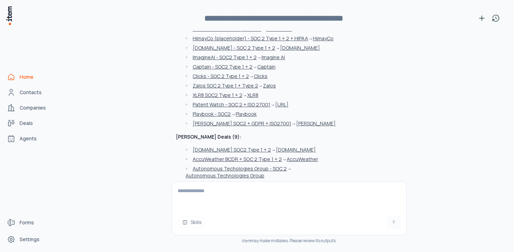
scroll to position [9248, 0]
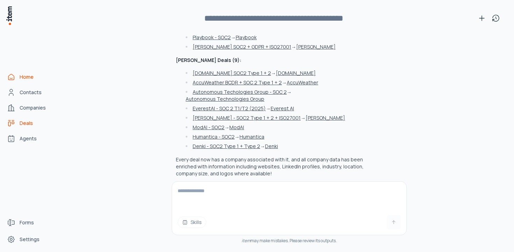
click at [22, 128] on link "Deals" at bounding box center [30, 123] width 53 height 14
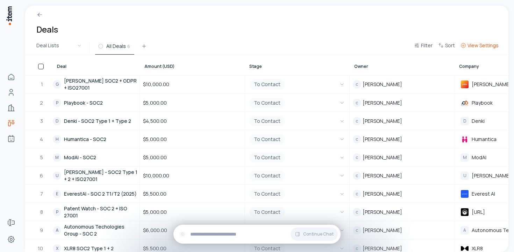
click at [475, 47] on span "View Settings" at bounding box center [482, 45] width 31 height 7
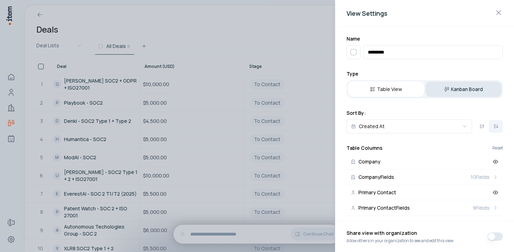
click at [450, 88] on button "Kanban Board" at bounding box center [463, 88] width 76 height 15
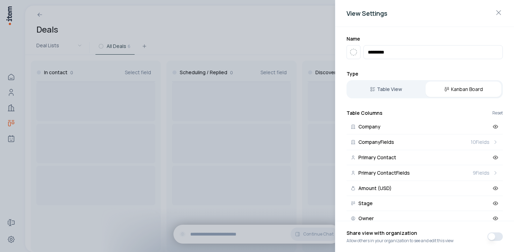
click at [254, 31] on div at bounding box center [257, 126] width 514 height 252
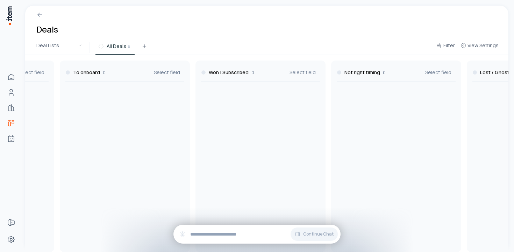
scroll to position [0, 516]
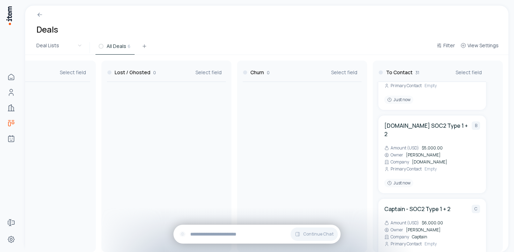
scroll to position [901, 0]
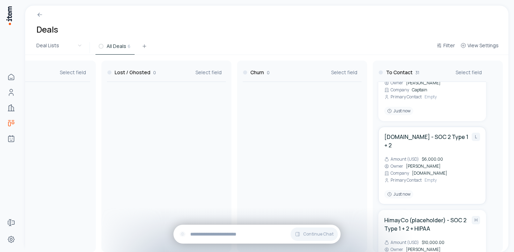
click at [433, 133] on div "Leverage.work - SOC 2 Type 1 + 2 L Amount (USD) $6,000.00 Owner chintan Company…" at bounding box center [432, 166] width 96 height 66
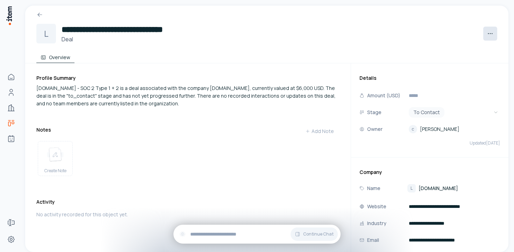
click at [485, 35] on html "**********" at bounding box center [257, 126] width 514 height 252
click at [486, 34] on html "**********" at bounding box center [257, 126] width 514 height 252
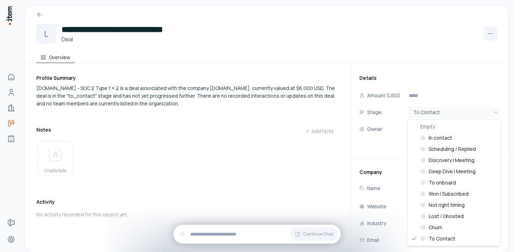
click at [496, 112] on html "**********" at bounding box center [257, 126] width 514 height 252
click at [499, 112] on html "**********" at bounding box center [257, 126] width 514 height 252
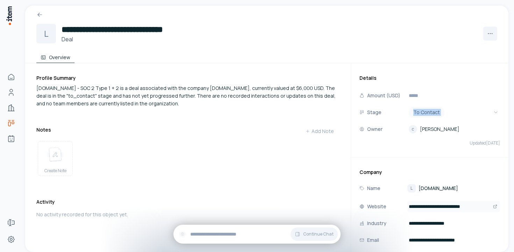
scroll to position [75, 0]
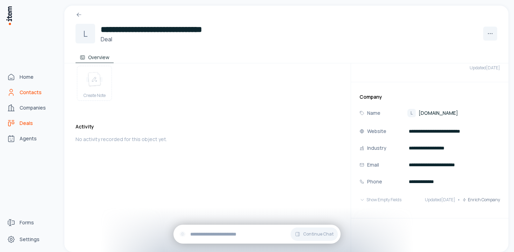
click at [21, 85] on link "Contacts" at bounding box center [30, 92] width 53 height 14
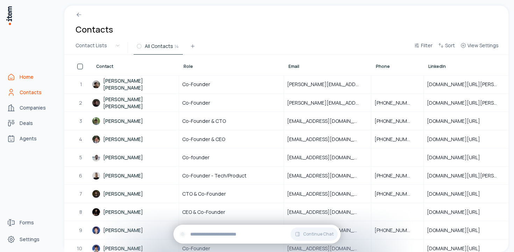
click at [27, 70] on link "Home" at bounding box center [30, 77] width 53 height 14
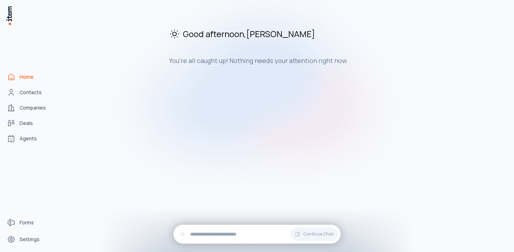
click at [21, 99] on div "Home Contacts Companies Deals Agents" at bounding box center [31, 107] width 62 height 215
click at [20, 114] on link "Companies" at bounding box center [30, 108] width 53 height 14
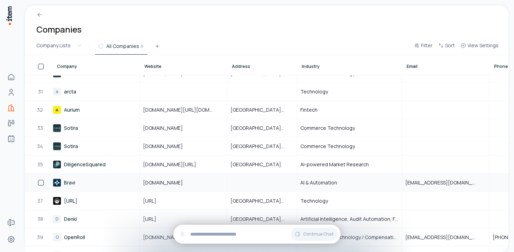
scroll to position [538, 0]
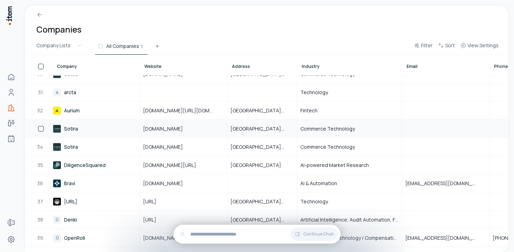
click at [104, 126] on link "Sotira" at bounding box center [96, 128] width 86 height 17
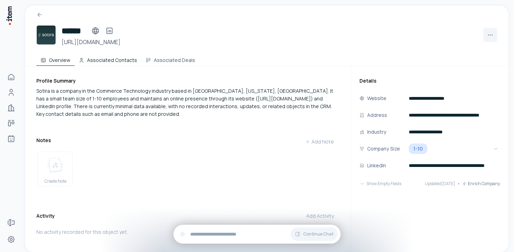
click at [121, 60] on button "Associated Contacts" at bounding box center [107, 59] width 67 height 14
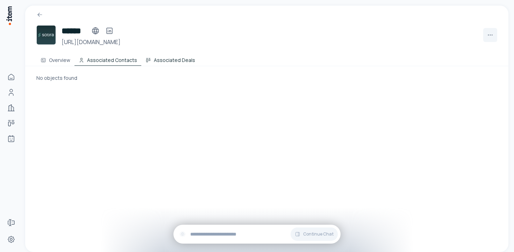
click at [167, 63] on button "Associated Deals" at bounding box center [170, 59] width 58 height 14
click at [113, 63] on button "Associated Contacts" at bounding box center [107, 59] width 67 height 14
click at [42, 61] on icon at bounding box center [44, 60] width 6 height 6
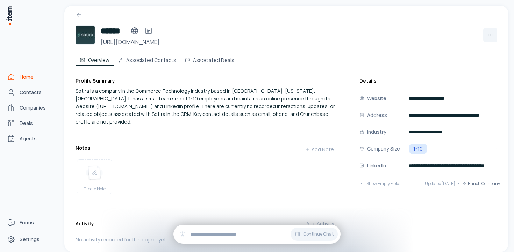
click at [26, 77] on span "Home" at bounding box center [27, 76] width 14 height 7
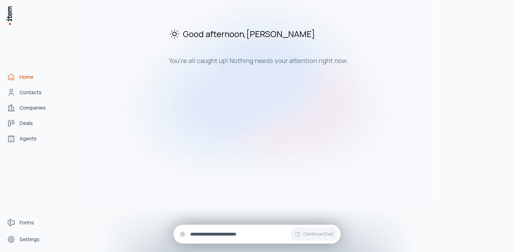
click at [218, 236] on input "text" at bounding box center [262, 234] width 145 height 8
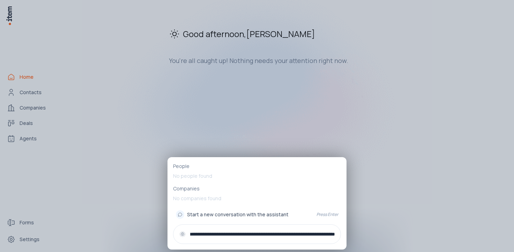
type input "**********"
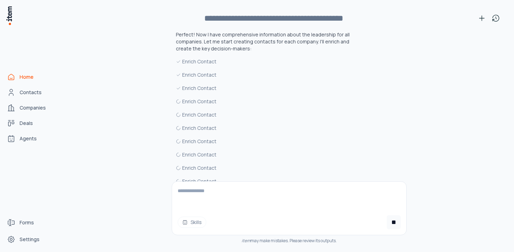
scroll to position [9783, 0]
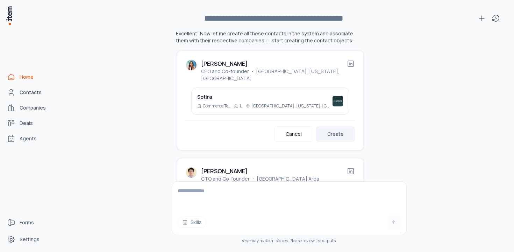
scroll to position [10121, 0]
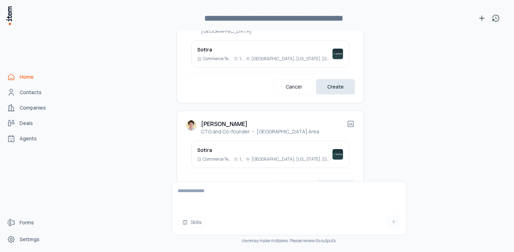
click at [331, 79] on button "Create" at bounding box center [335, 86] width 39 height 15
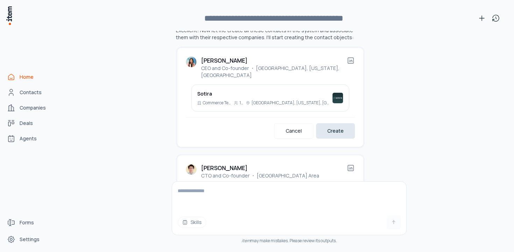
click at [337, 123] on button "Create" at bounding box center [335, 130] width 39 height 15
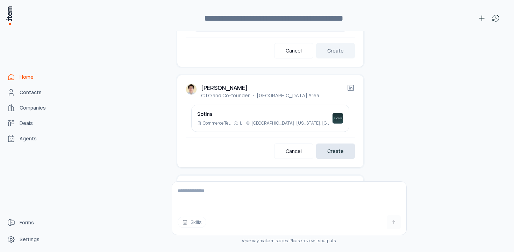
click at [338, 143] on button "Create" at bounding box center [335, 150] width 39 height 15
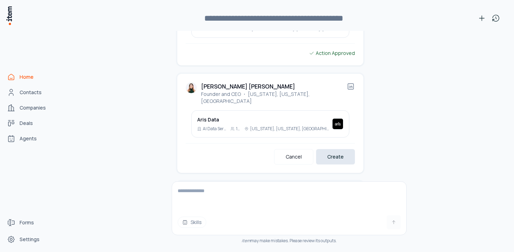
click at [336, 149] on button "Create" at bounding box center [335, 156] width 39 height 15
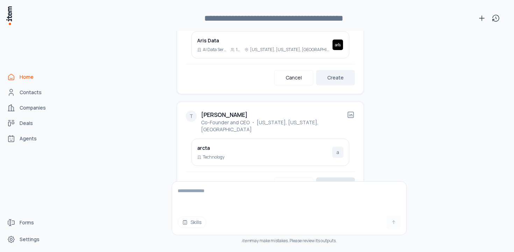
click at [330, 177] on button "Create" at bounding box center [335, 184] width 39 height 15
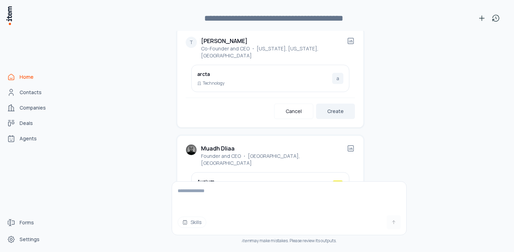
scroll to position [10454, 0]
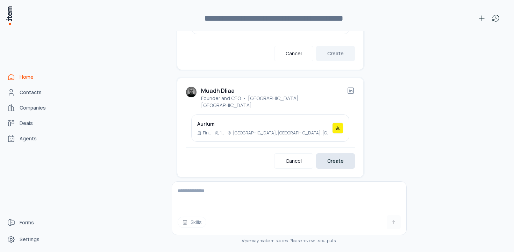
click at [337, 153] on button "Create" at bounding box center [335, 160] width 39 height 15
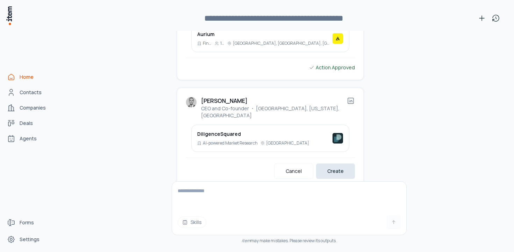
click at [338, 163] on button "Create" at bounding box center [335, 170] width 39 height 15
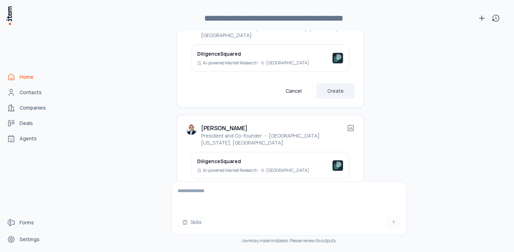
click at [332, 191] on button "Create" at bounding box center [335, 198] width 39 height 15
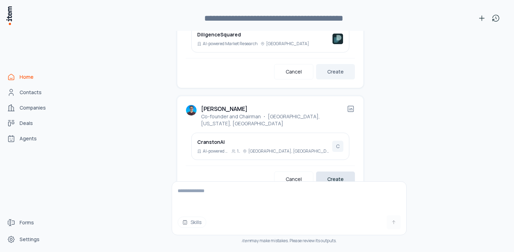
click at [336, 171] on button "Create" at bounding box center [335, 178] width 39 height 15
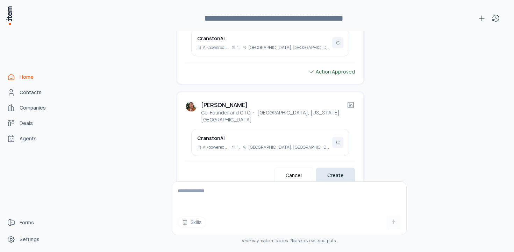
click at [339, 167] on button "Create" at bounding box center [335, 174] width 39 height 15
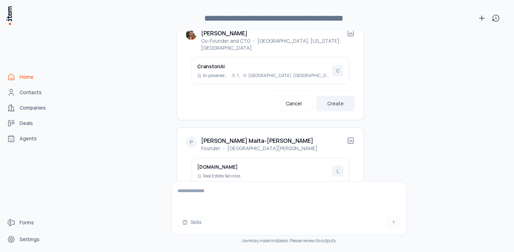
click at [334, 196] on button "Create" at bounding box center [335, 203] width 39 height 15
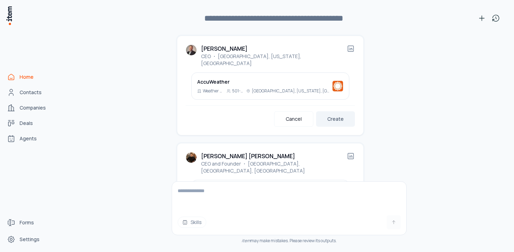
scroll to position [11092, 0]
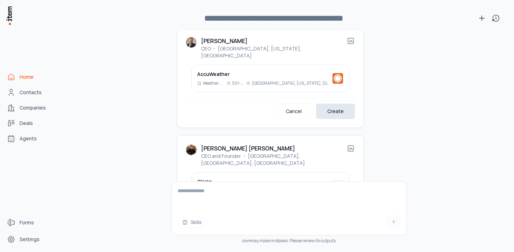
click at [339, 103] on button "Create" at bounding box center [335, 110] width 39 height 15
click at [338, 211] on button "Create" at bounding box center [335, 218] width 39 height 15
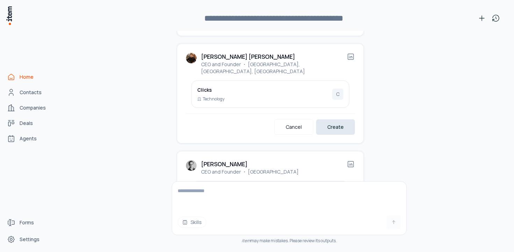
scroll to position [11187, 0]
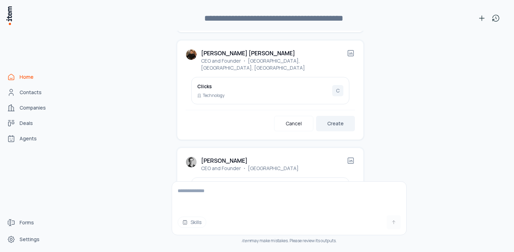
click at [336, 216] on button "Create" at bounding box center [335, 223] width 39 height 15
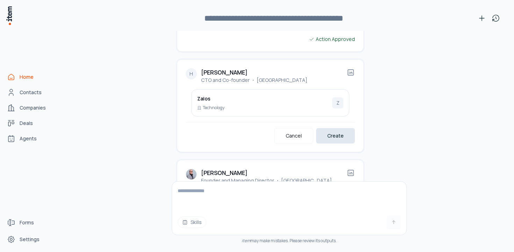
click at [336, 128] on button "Create" at bounding box center [335, 135] width 39 height 15
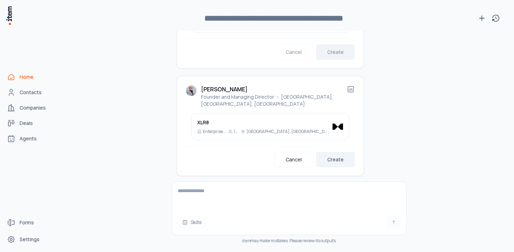
scroll to position [11446, 0]
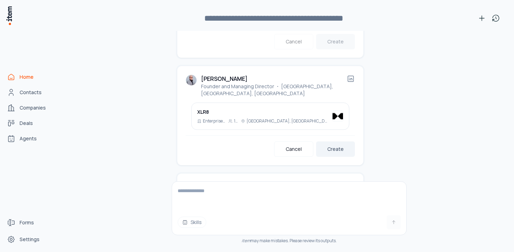
click at [339, 101] on div "[PERSON_NAME] Founder and Managing Director ・ [GEOGRAPHIC_DATA], [GEOGRAPHIC_DA…" at bounding box center [270, 115] width 186 height 99
click at [339, 141] on button "Create" at bounding box center [335, 148] width 39 height 15
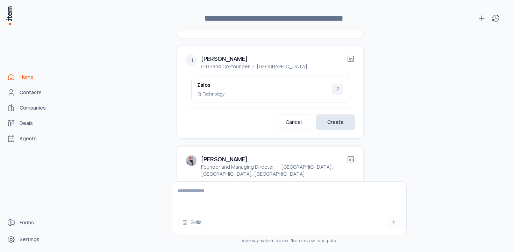
click at [341, 114] on button "Create" at bounding box center [335, 121] width 39 height 15
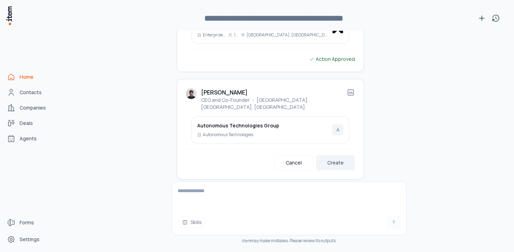
click at [344, 155] on button "Create" at bounding box center [335, 162] width 39 height 15
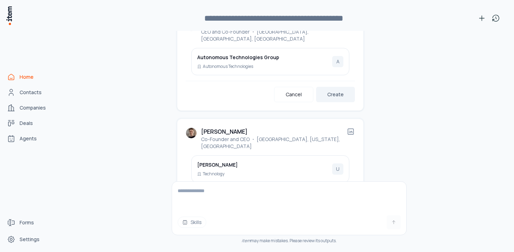
click at [343, 194] on button "Create" at bounding box center [335, 201] width 39 height 15
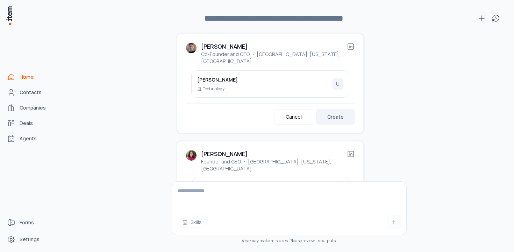
click at [342, 216] on button "Create" at bounding box center [335, 223] width 39 height 15
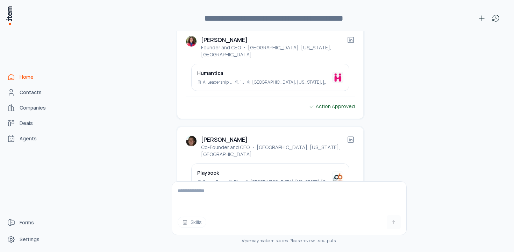
click at [340, 202] on button "Create" at bounding box center [335, 209] width 39 height 15
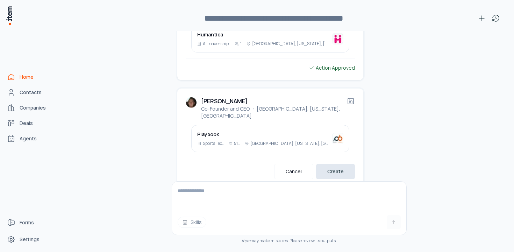
scroll to position [11847, 0]
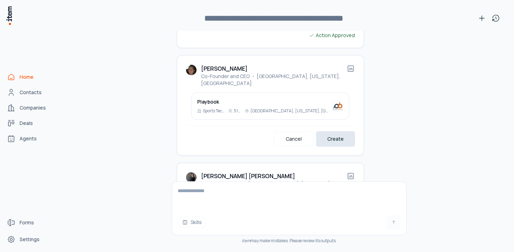
click at [335, 131] on button "Create" at bounding box center [335, 138] width 39 height 15
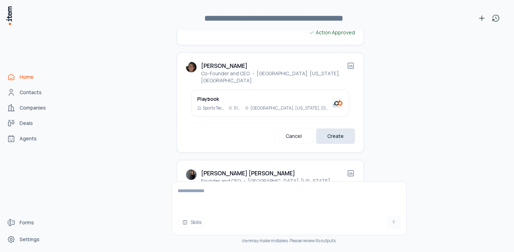
click at [335, 128] on button "Create" at bounding box center [335, 135] width 39 height 15
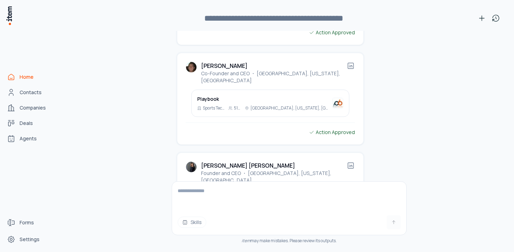
scroll to position [11842, 0]
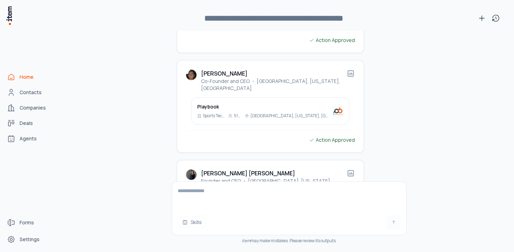
click at [335, 236] on button "Create" at bounding box center [335, 243] width 39 height 15
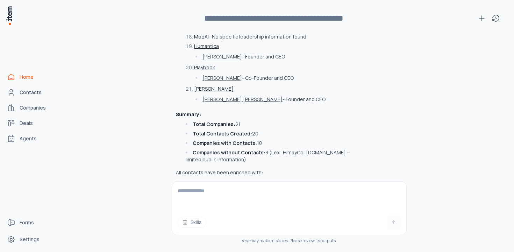
scroll to position [12503, 0]
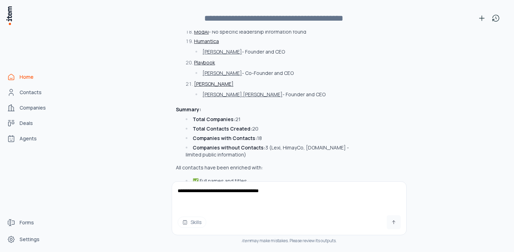
type textarea "**********"
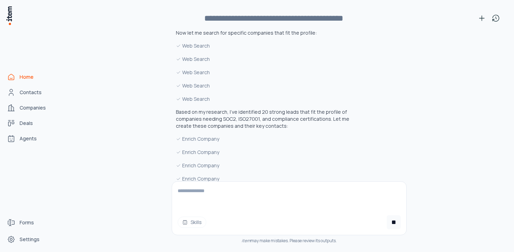
scroll to position [12879, 0]
click at [332, 104] on div "I'll find 20 more leads similar to the companies we just imported. Let me searc…" at bounding box center [270, 98] width 189 height 326
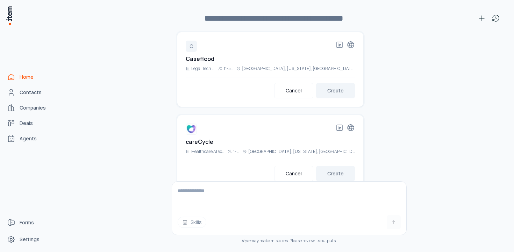
scroll to position [13873, 0]
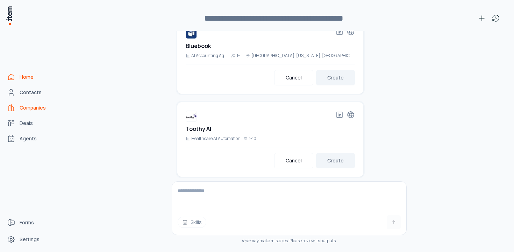
drag, startPoint x: 29, startPoint y: 94, endPoint x: 29, endPoint y: 101, distance: 7.3
click at [29, 94] on span "Contacts" at bounding box center [31, 92] width 22 height 7
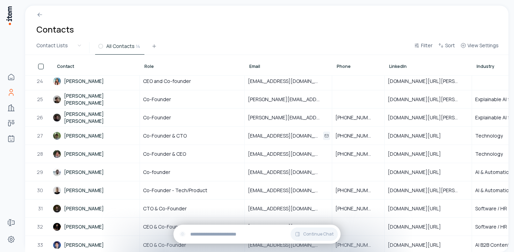
scroll to position [514, 0]
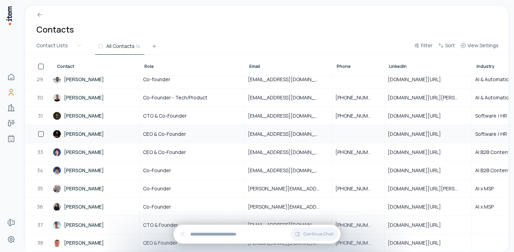
click at [90, 131] on link "[PERSON_NAME]" at bounding box center [96, 133] width 86 height 17
